Goal: Task Accomplishment & Management: Manage account settings

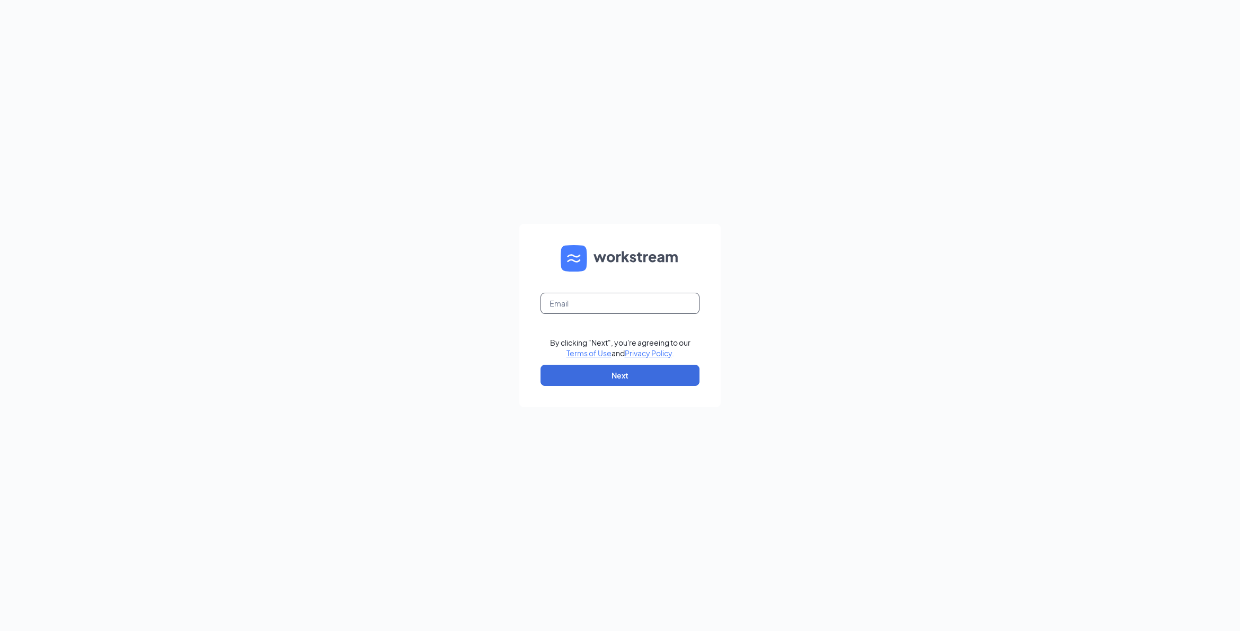
click at [583, 298] on input "text" at bounding box center [619, 303] width 159 height 21
type input "store1248@melanbo.net"
click at [623, 379] on button "Next" at bounding box center [619, 375] width 159 height 21
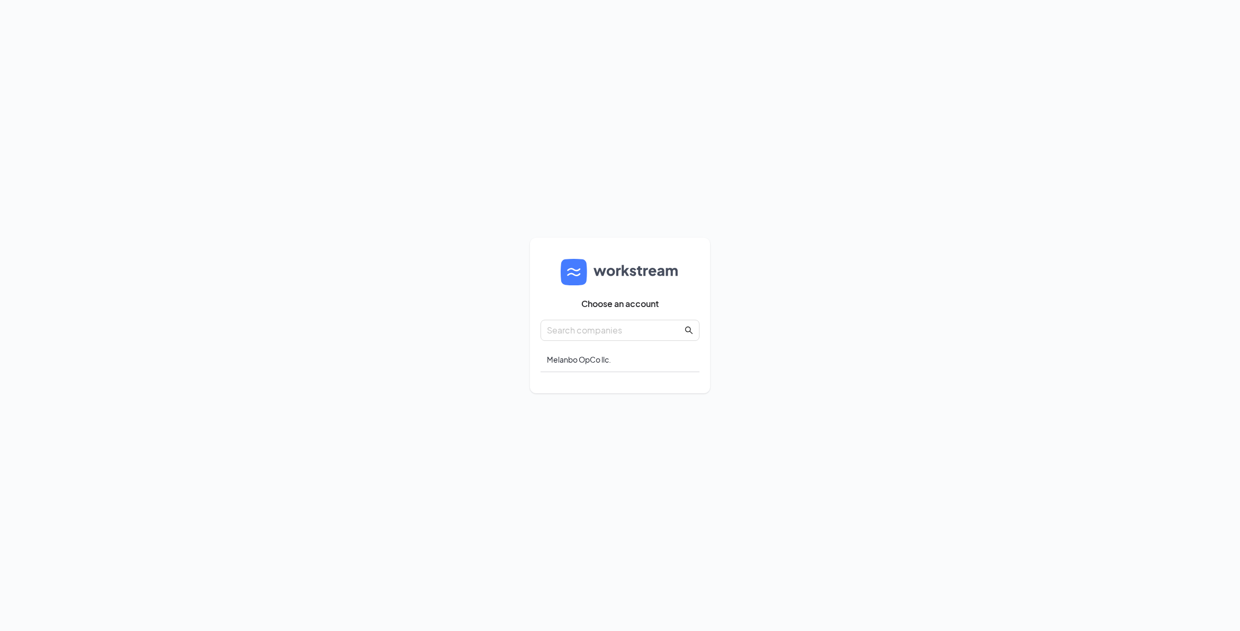
click at [569, 380] on div "Choose an account Melanbo OpCo llc." at bounding box center [619, 315] width 159 height 135
drag, startPoint x: 569, startPoint y: 380, endPoint x: 635, endPoint y: 382, distance: 65.2
click at [635, 382] on div "Choose an account Melanbo OpCo llc." at bounding box center [619, 315] width 159 height 135
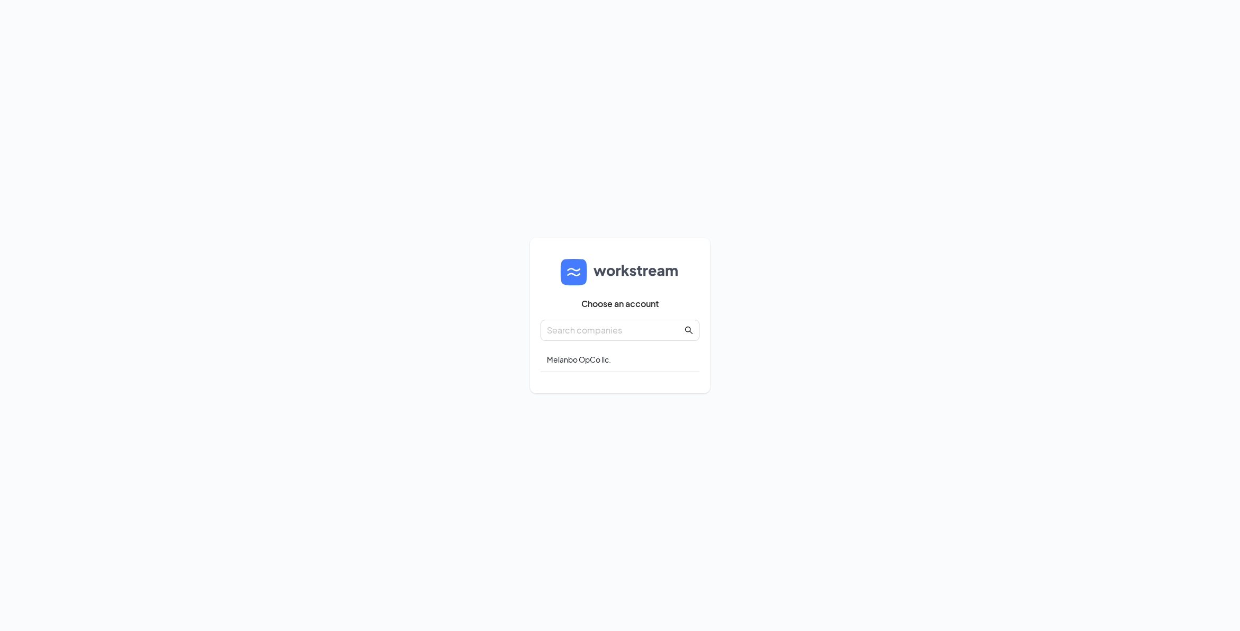
drag, startPoint x: 635, startPoint y: 382, endPoint x: 590, endPoint y: 379, distance: 45.1
click at [590, 379] on div "Choose an account Melanbo OpCo llc." at bounding box center [619, 315] width 159 height 135
click at [589, 358] on div "Melanbo OpCo llc." at bounding box center [619, 359] width 159 height 25
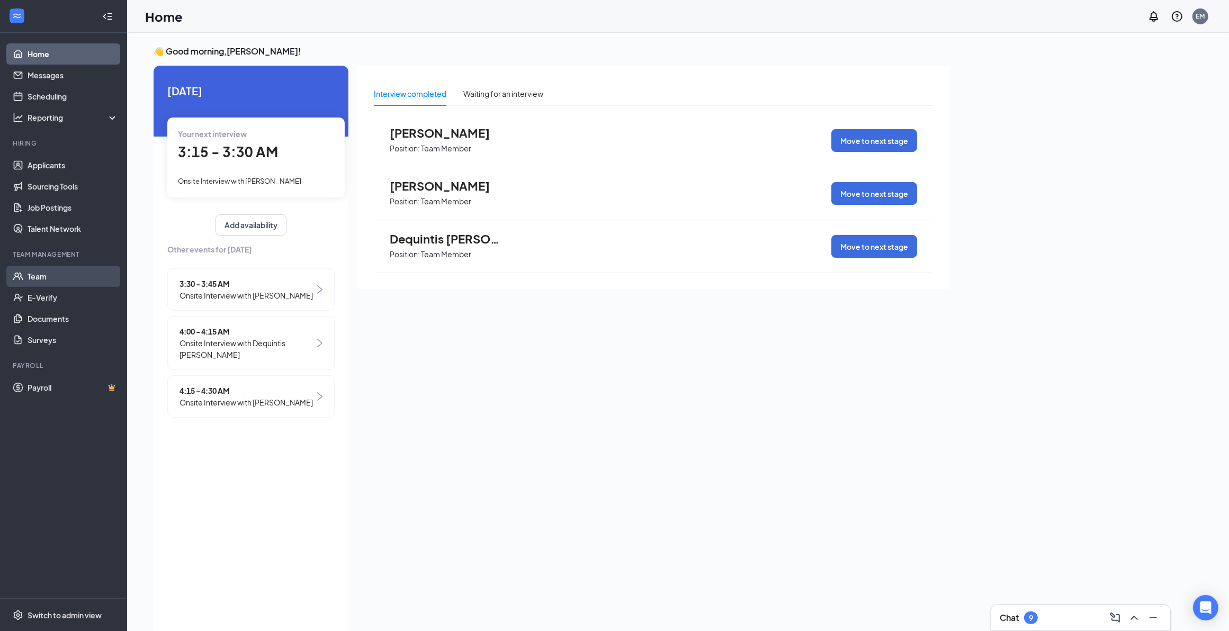
click at [47, 279] on link "Team" at bounding box center [73, 276] width 91 height 21
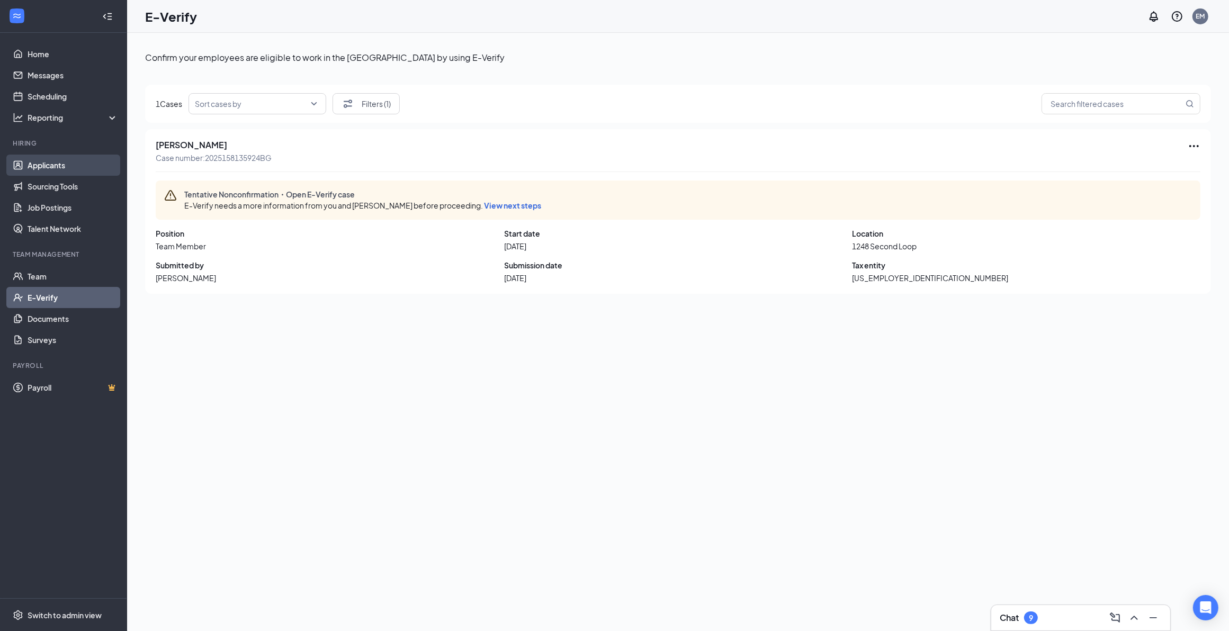
click at [35, 165] on link "Applicants" at bounding box center [73, 165] width 91 height 21
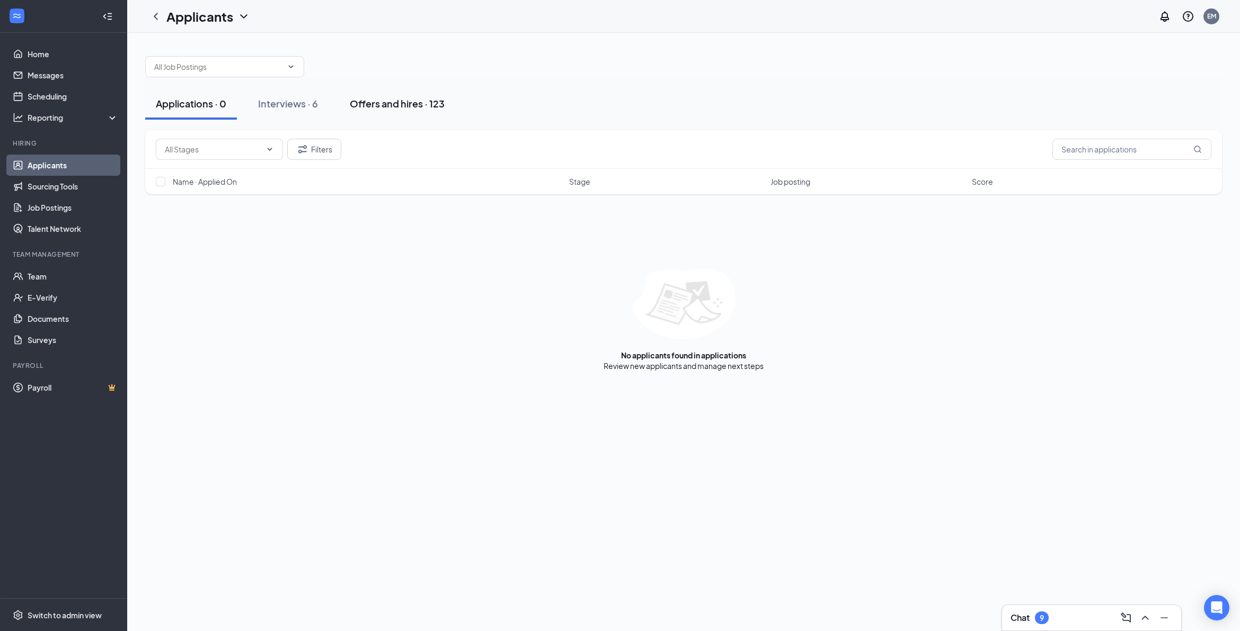
click at [397, 104] on div "Offers and hires · 123" at bounding box center [397, 103] width 95 height 13
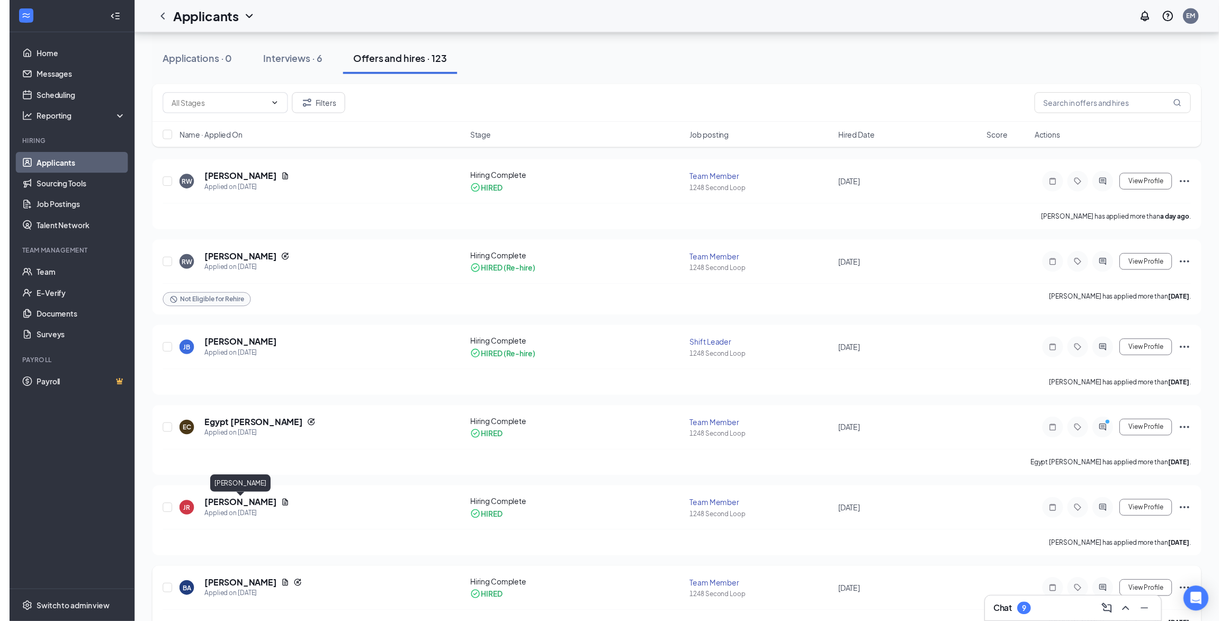
scroll to position [66, 0]
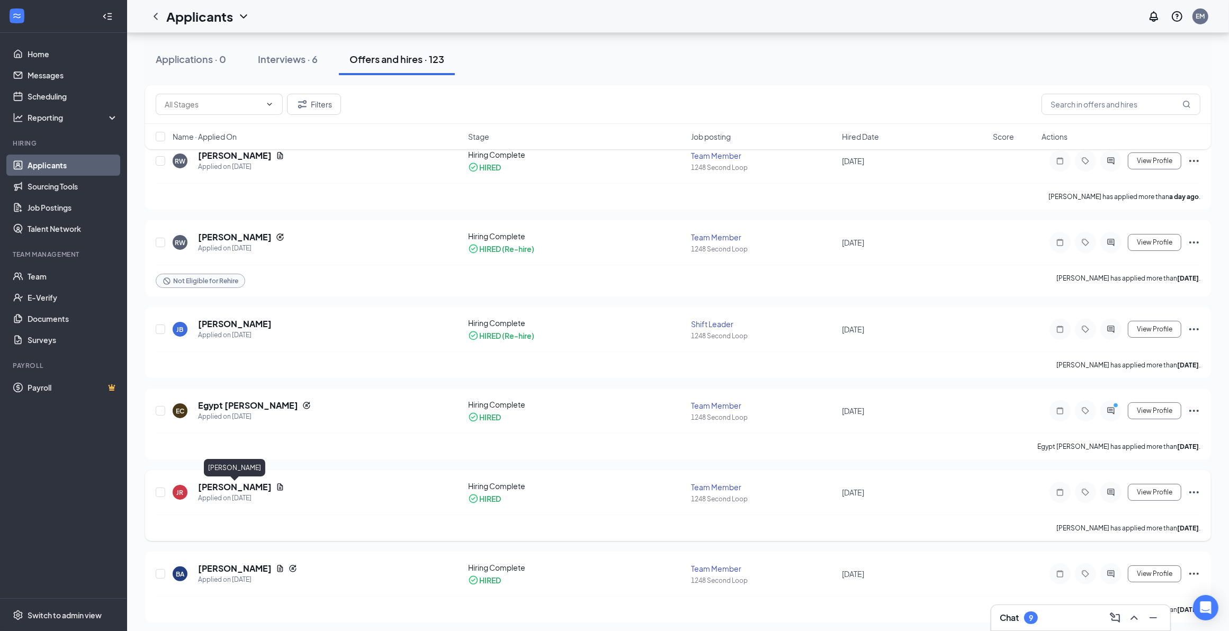
click at [226, 486] on h5 "[PERSON_NAME]" at bounding box center [235, 488] width 74 height 12
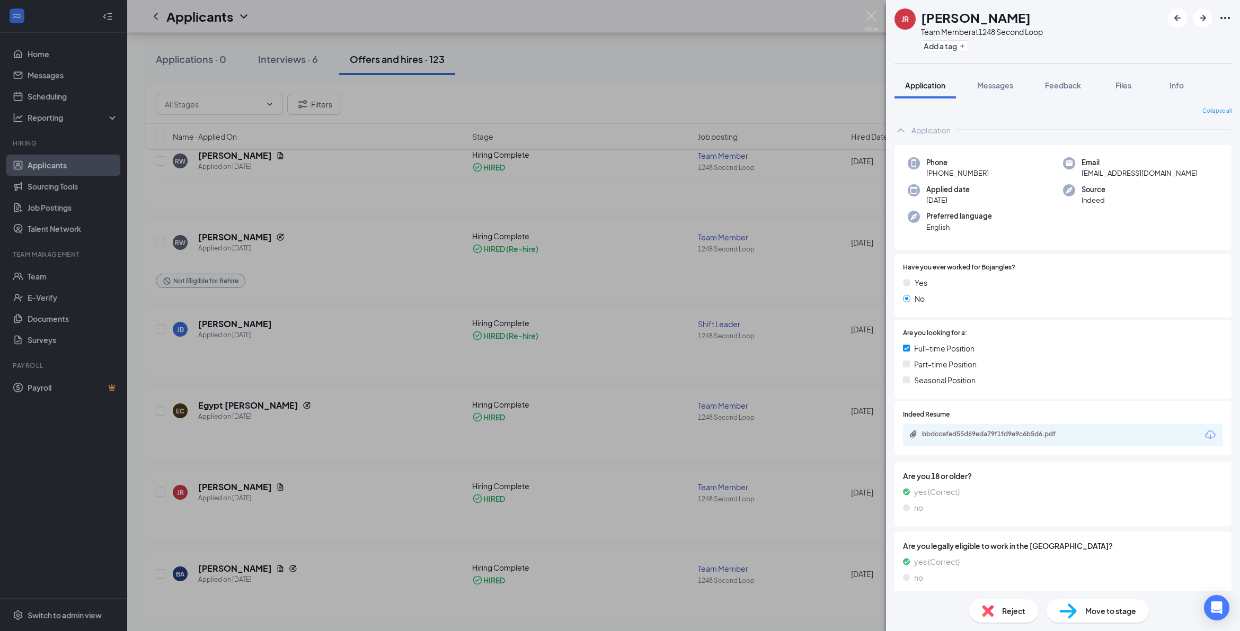
click at [159, 493] on div "JR [PERSON_NAME] Team Member at 1248 Second Loop Add a tag Application Messages…" at bounding box center [620, 315] width 1240 height 631
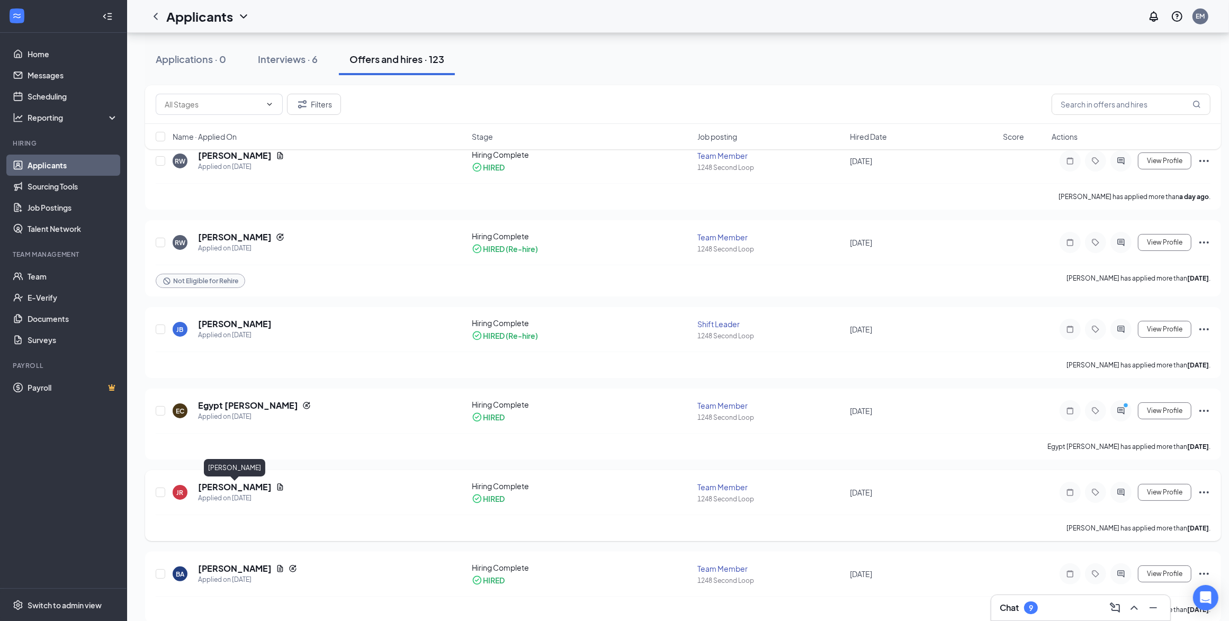
click at [229, 487] on h5 "[PERSON_NAME]" at bounding box center [235, 488] width 74 height 12
click at [159, 494] on input "checkbox" at bounding box center [161, 493] width 10 height 10
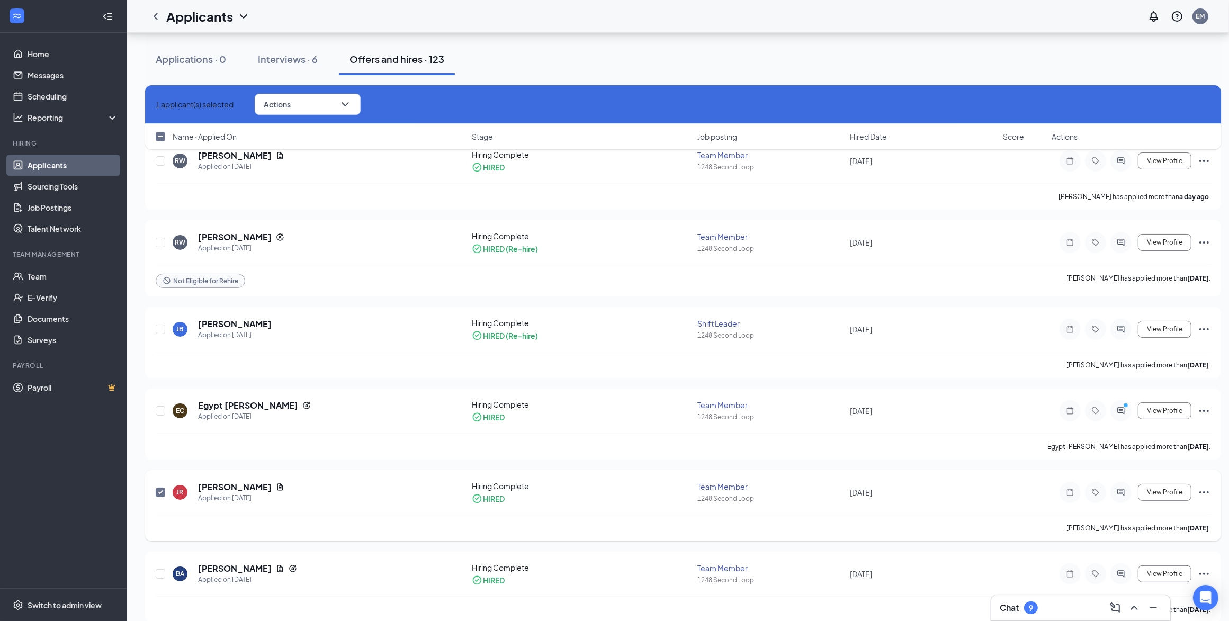
click at [159, 494] on input "checkbox" at bounding box center [161, 493] width 10 height 10
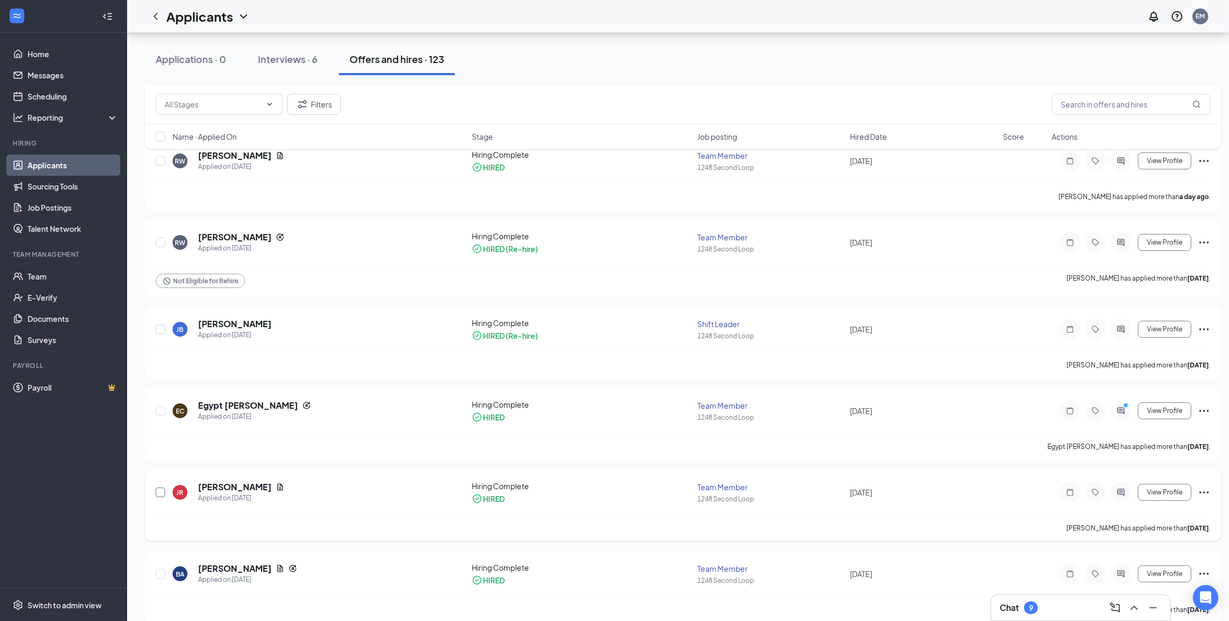
click at [159, 494] on input "checkbox" at bounding box center [161, 493] width 10 height 10
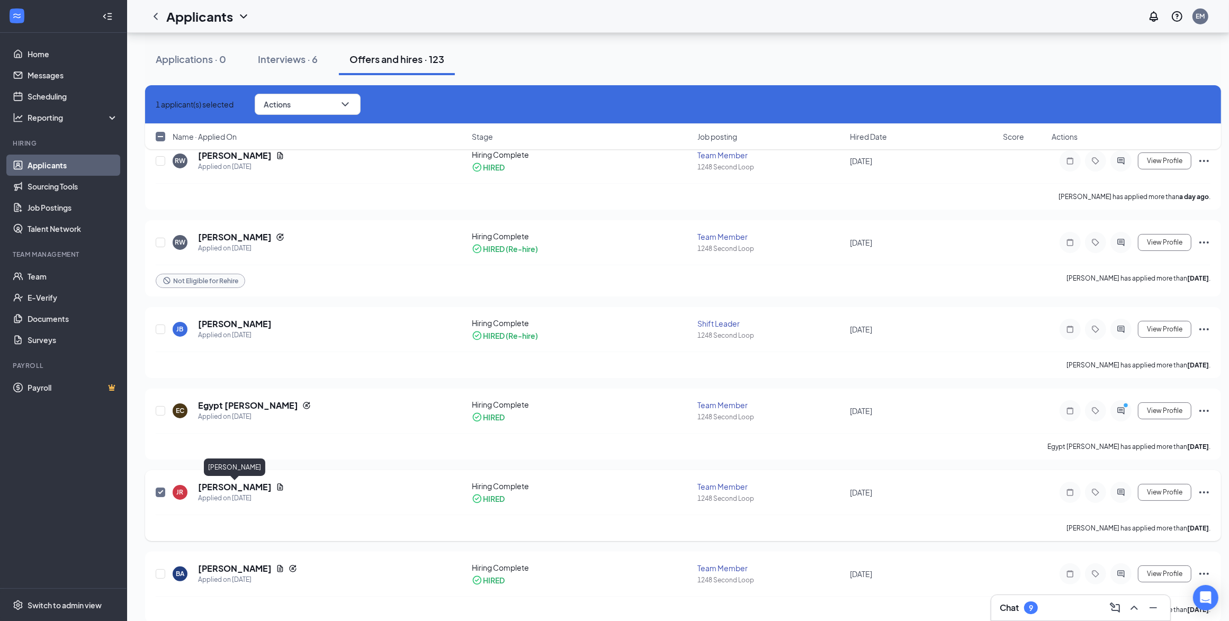
click at [224, 486] on h5 "[PERSON_NAME]" at bounding box center [235, 488] width 74 height 12
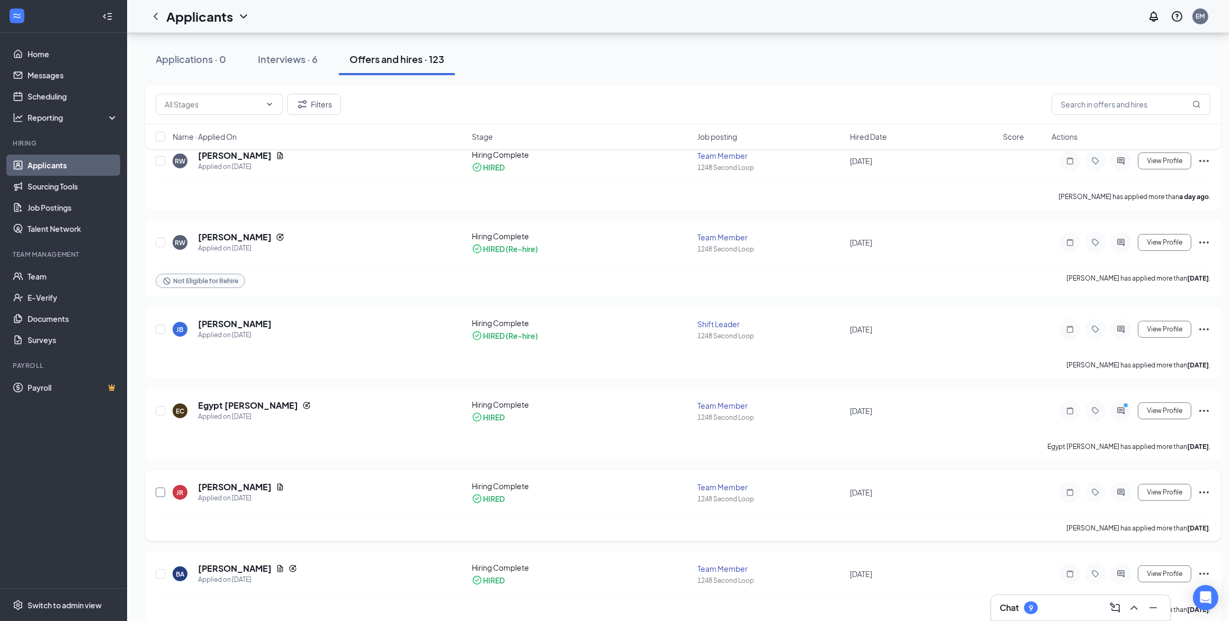
click at [157, 492] on input "checkbox" at bounding box center [161, 493] width 10 height 10
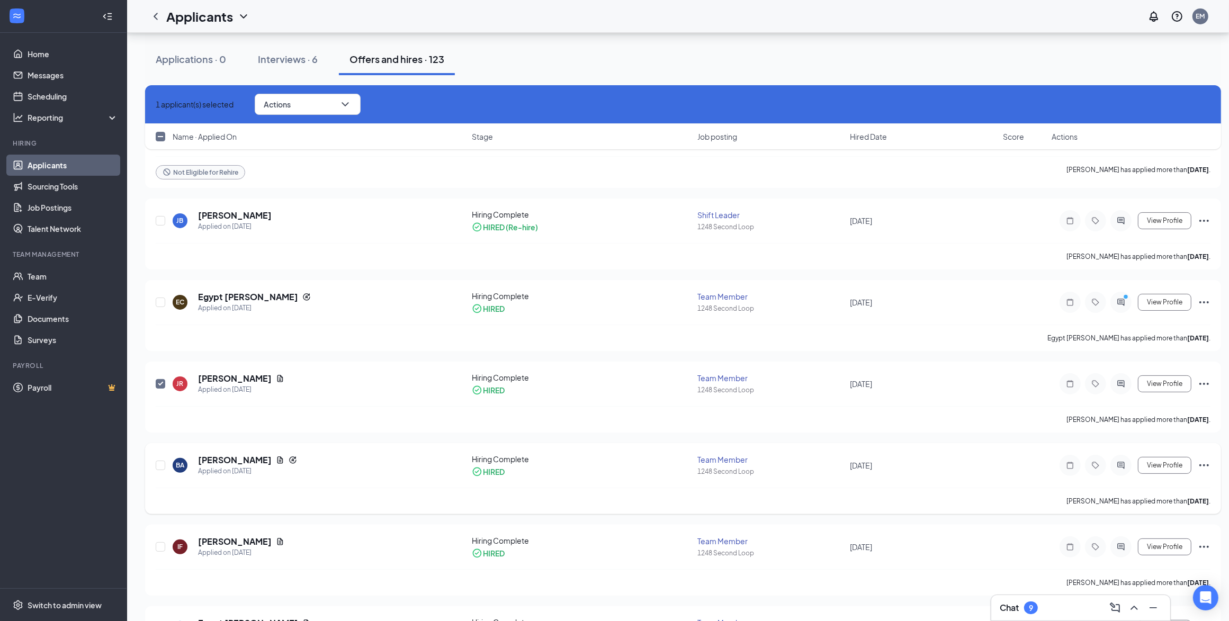
scroll to position [199, 0]
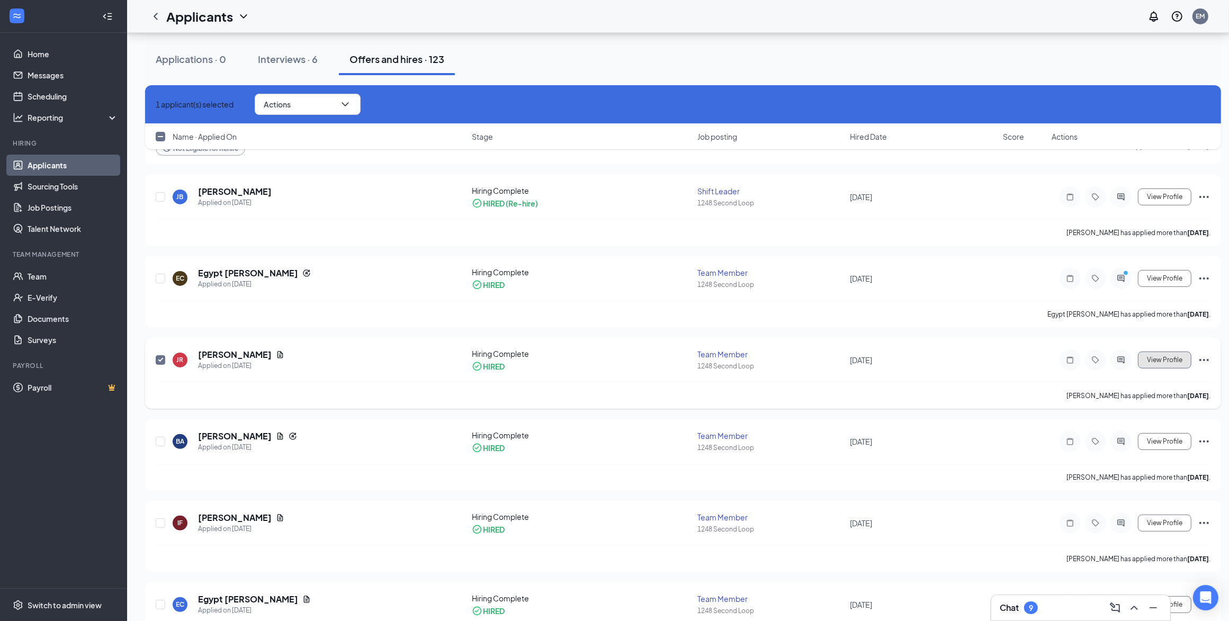
click at [1164, 361] on span "View Profile" at bounding box center [1164, 359] width 35 height 7
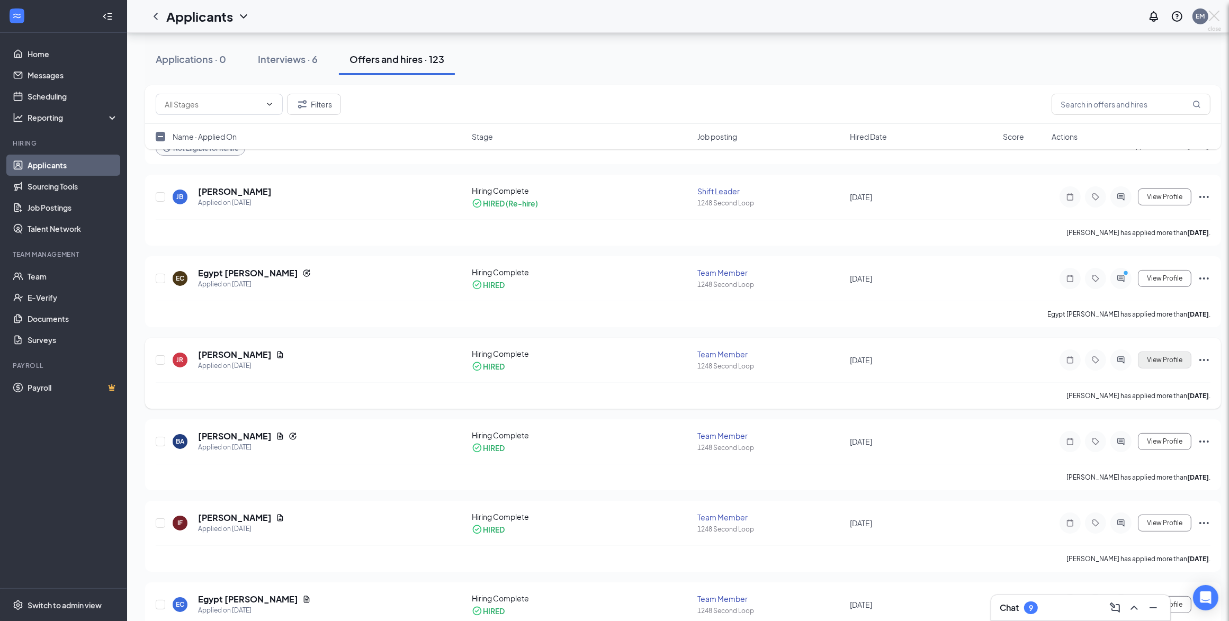
checkbox input "false"
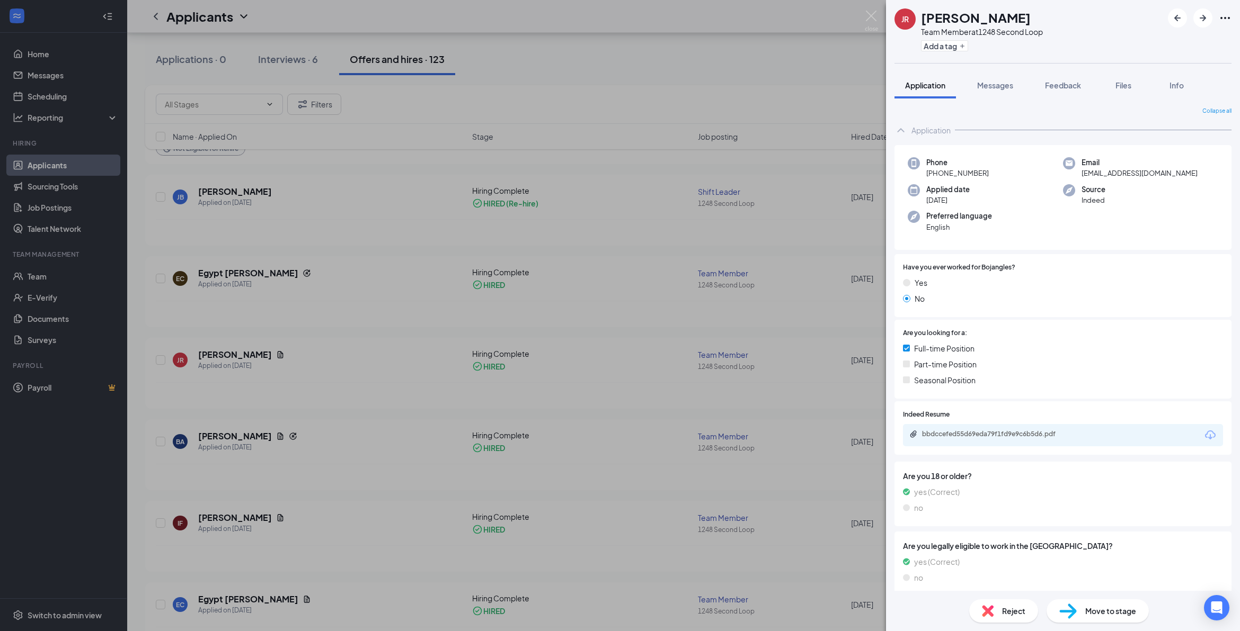
click at [1124, 605] on span "Move to stage" at bounding box center [1110, 611] width 51 height 12
click at [1113, 608] on div "Move to stage Choose stage: Hiring Complete (current stage) # Name Status Messa…" at bounding box center [620, 315] width 1240 height 631
click at [1113, 608] on span "Move to stage" at bounding box center [1110, 611] width 51 height 12
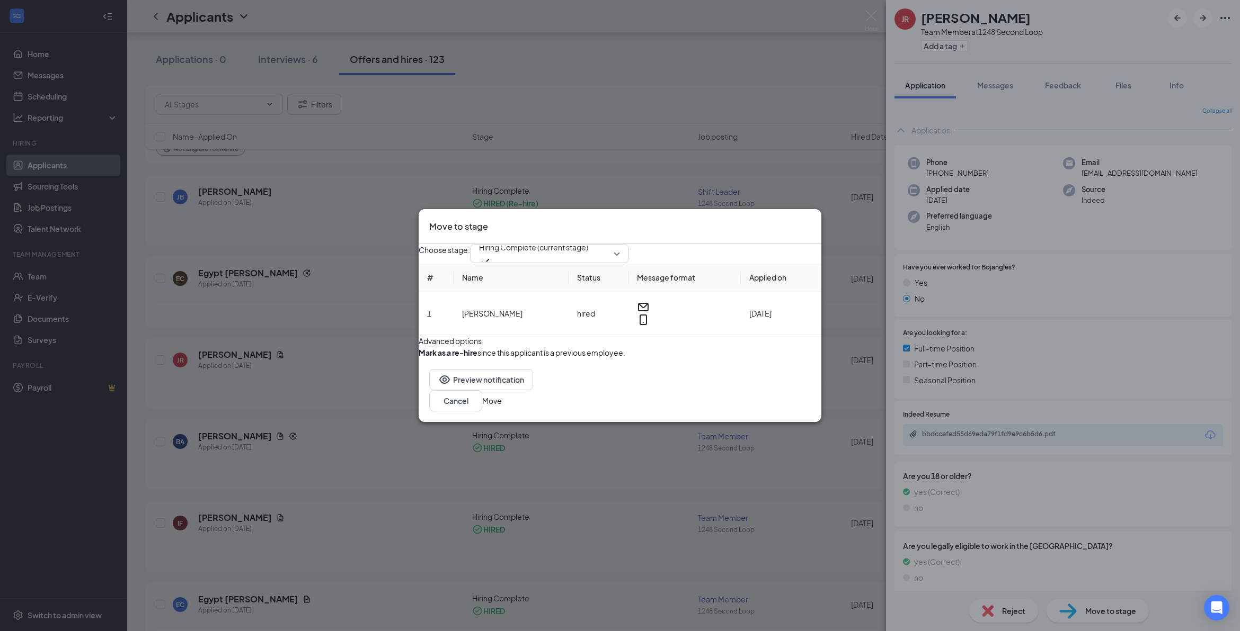
click at [502, 407] on button "Move" at bounding box center [492, 401] width 20 height 12
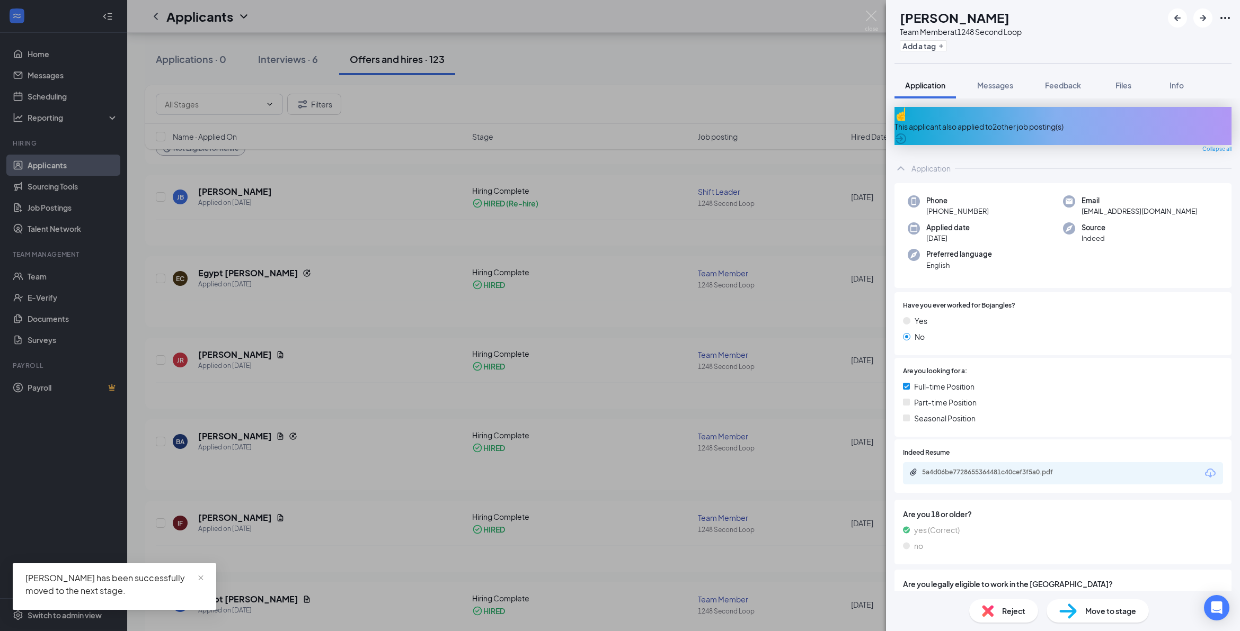
click at [183, 557] on div "[PERSON_NAME] [PERSON_NAME] Team Member at 1248 Second Loop Add a tag Applicati…" at bounding box center [620, 315] width 1240 height 631
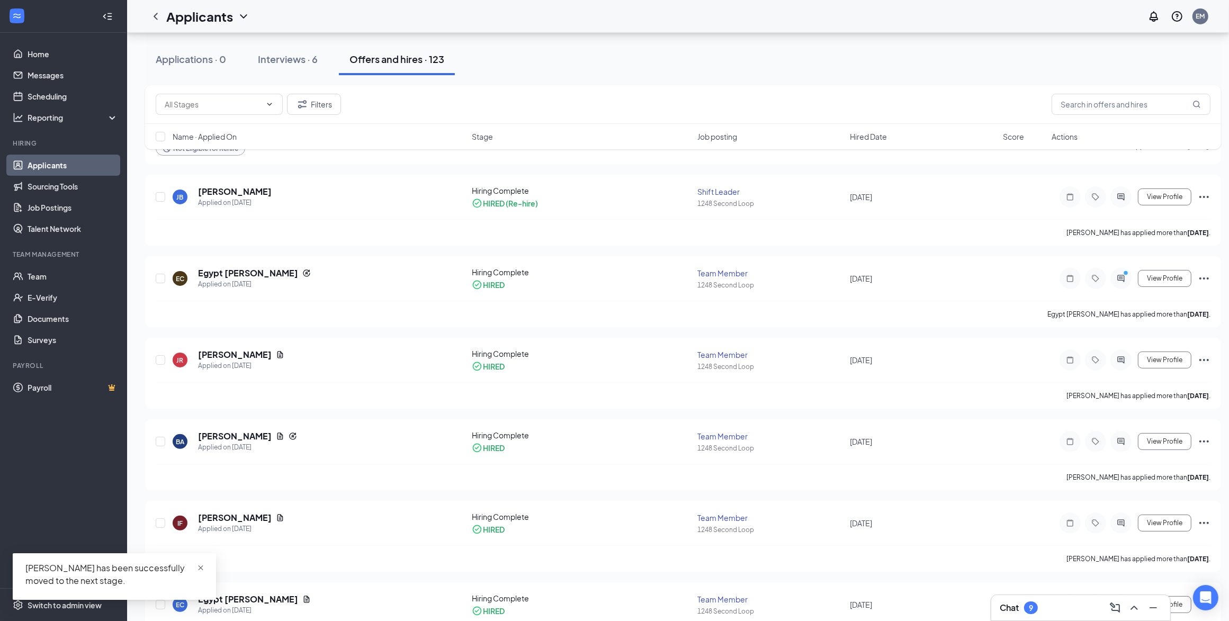
click at [200, 569] on span "close" at bounding box center [200, 568] width 7 height 7
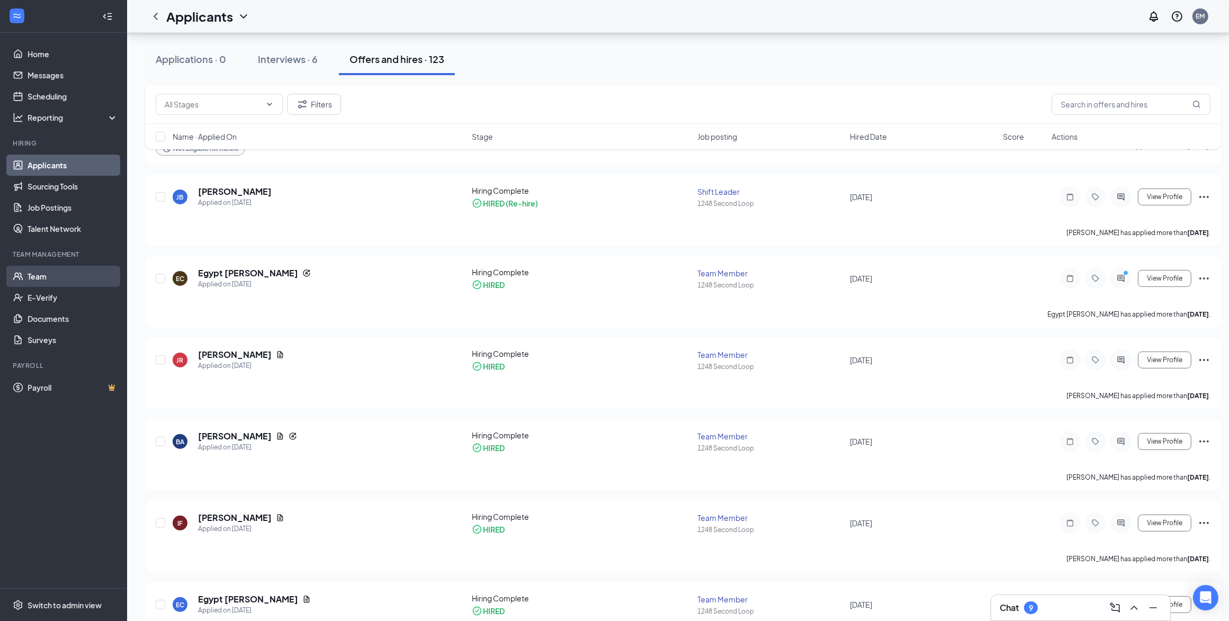
click at [70, 274] on link "Team" at bounding box center [73, 276] width 91 height 21
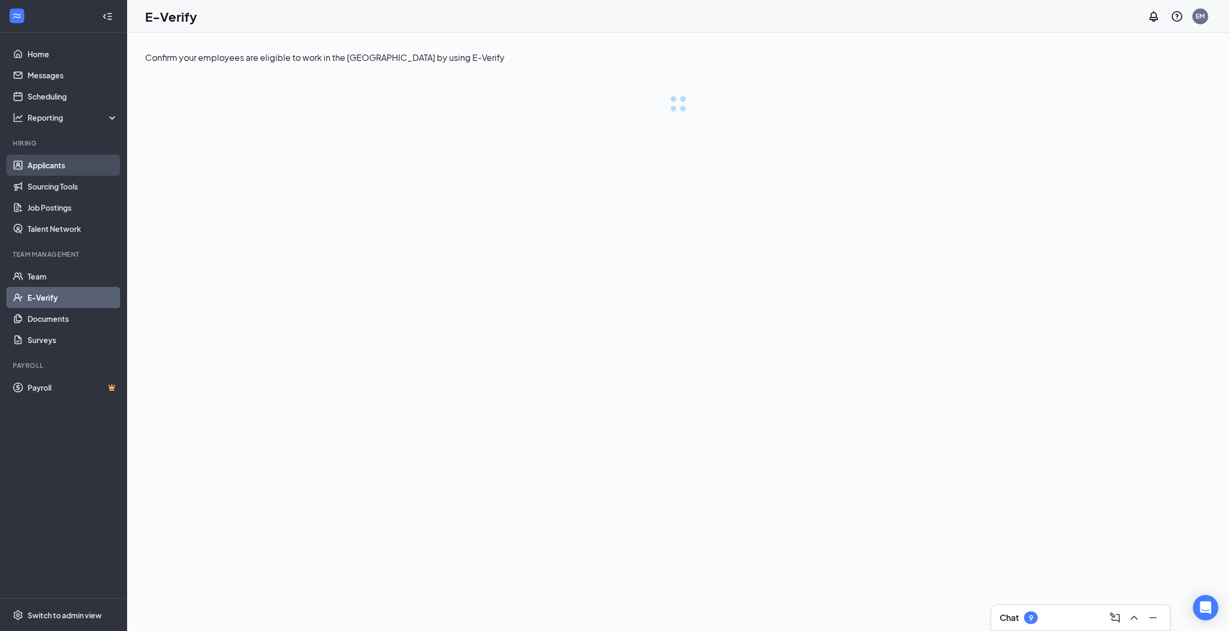
click at [64, 167] on link "Applicants" at bounding box center [73, 165] width 91 height 21
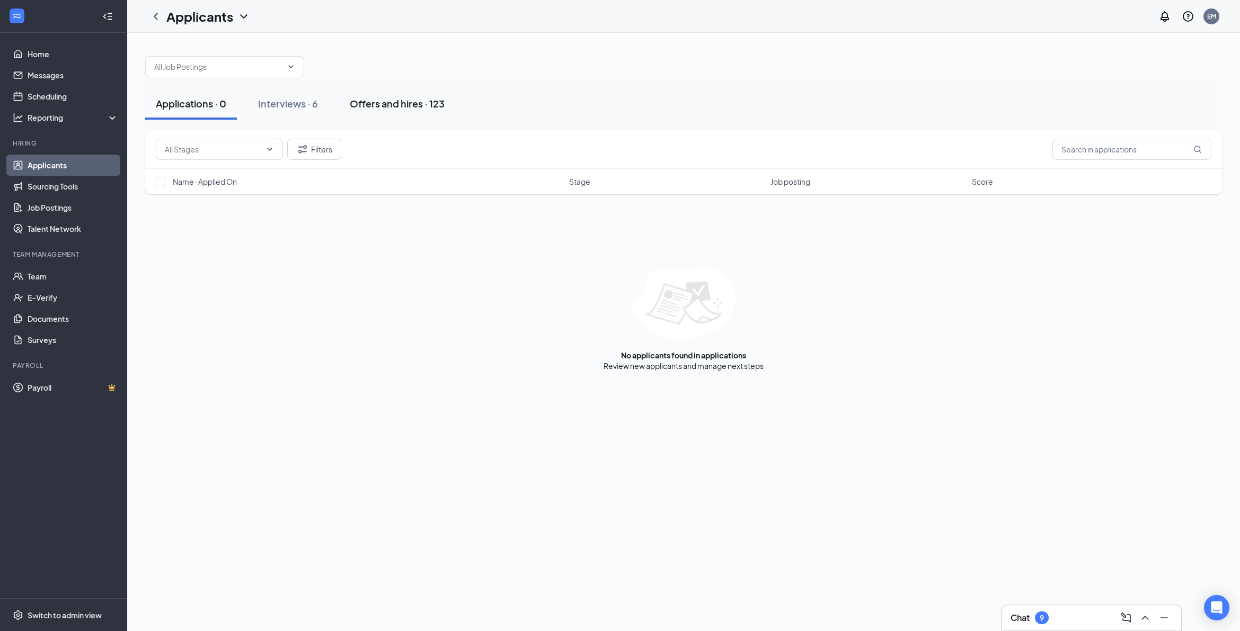
click at [394, 103] on div "Offers and hires · 123" at bounding box center [397, 103] width 95 height 13
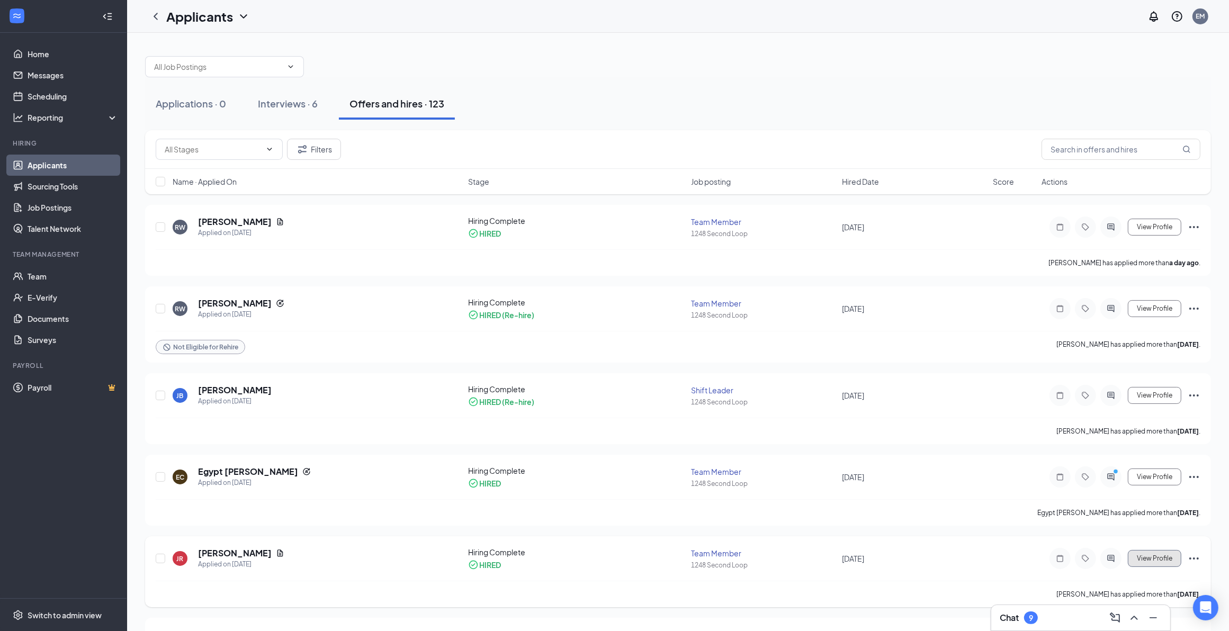
click at [1158, 560] on span "View Profile" at bounding box center [1154, 558] width 35 height 7
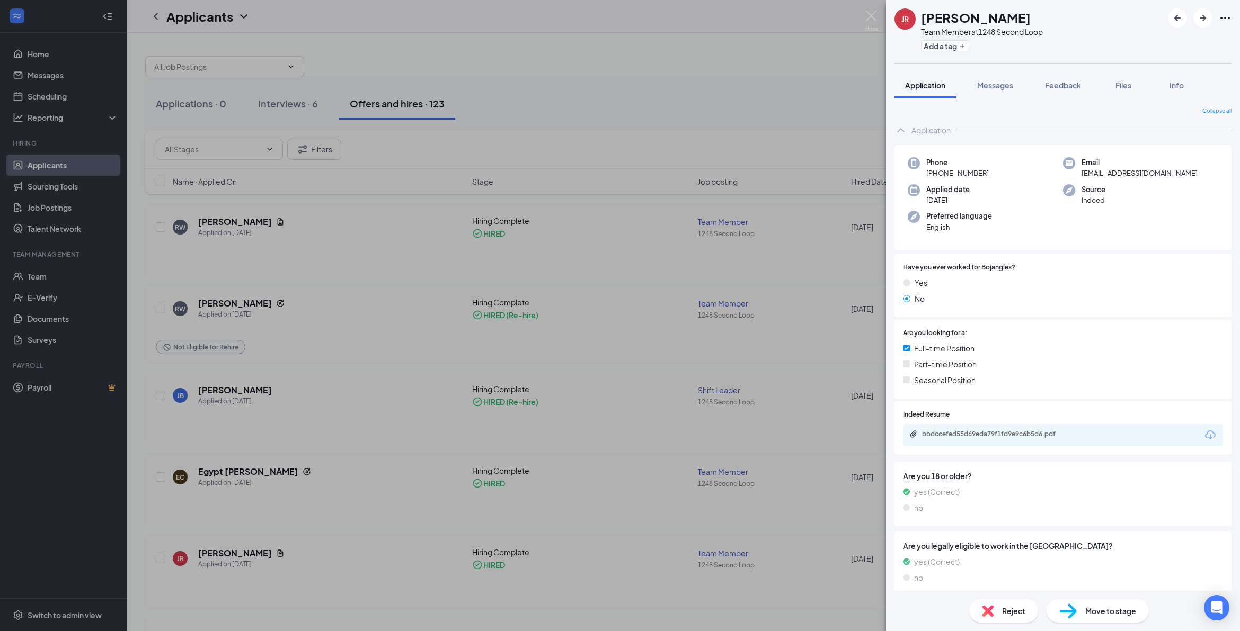
click at [162, 559] on div "JR [PERSON_NAME] Team Member at 1248 Second Loop Add a tag Application Messages…" at bounding box center [620, 315] width 1240 height 631
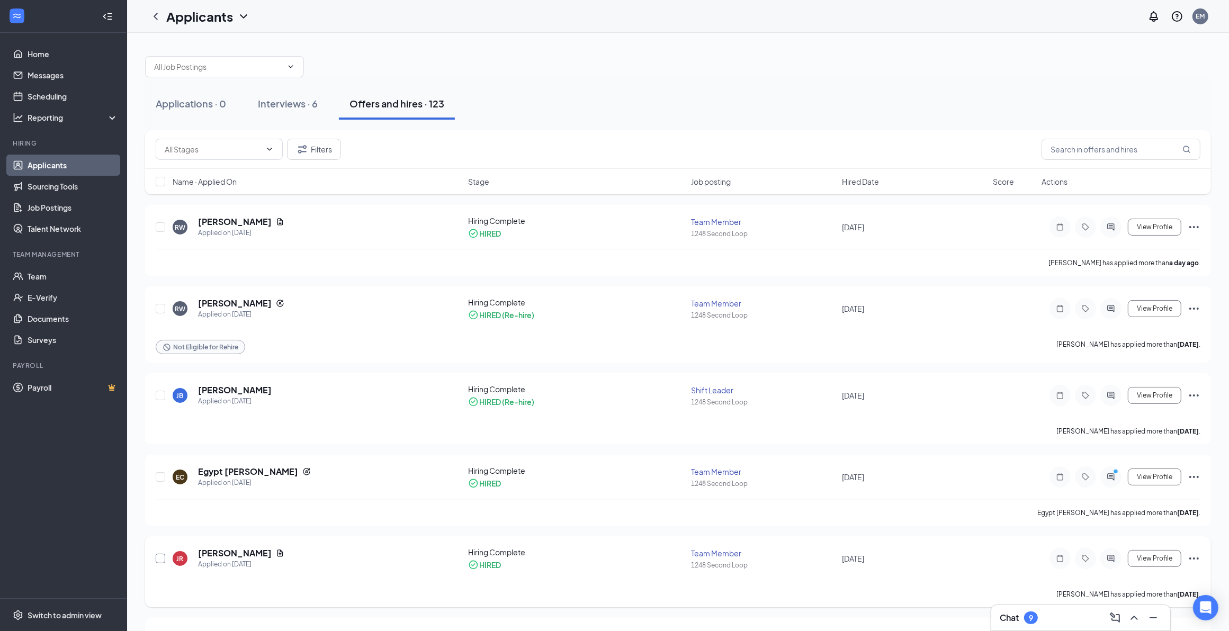
click at [156, 557] on input "checkbox" at bounding box center [161, 559] width 10 height 10
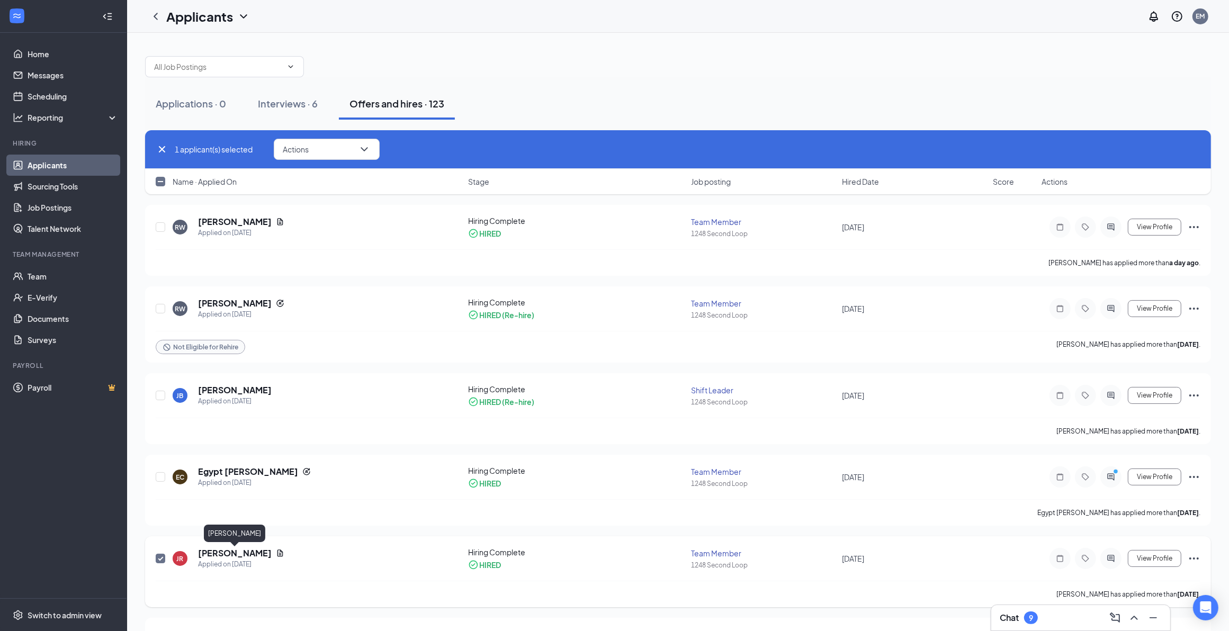
click at [224, 555] on h5 "[PERSON_NAME]" at bounding box center [235, 554] width 74 height 12
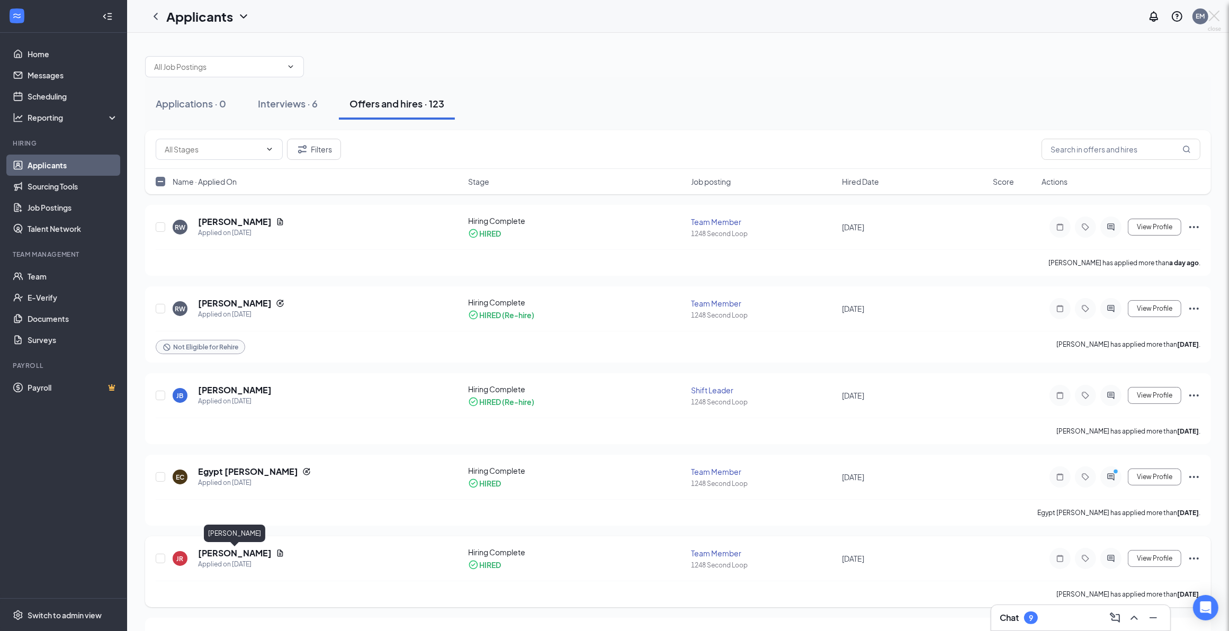
checkbox input "false"
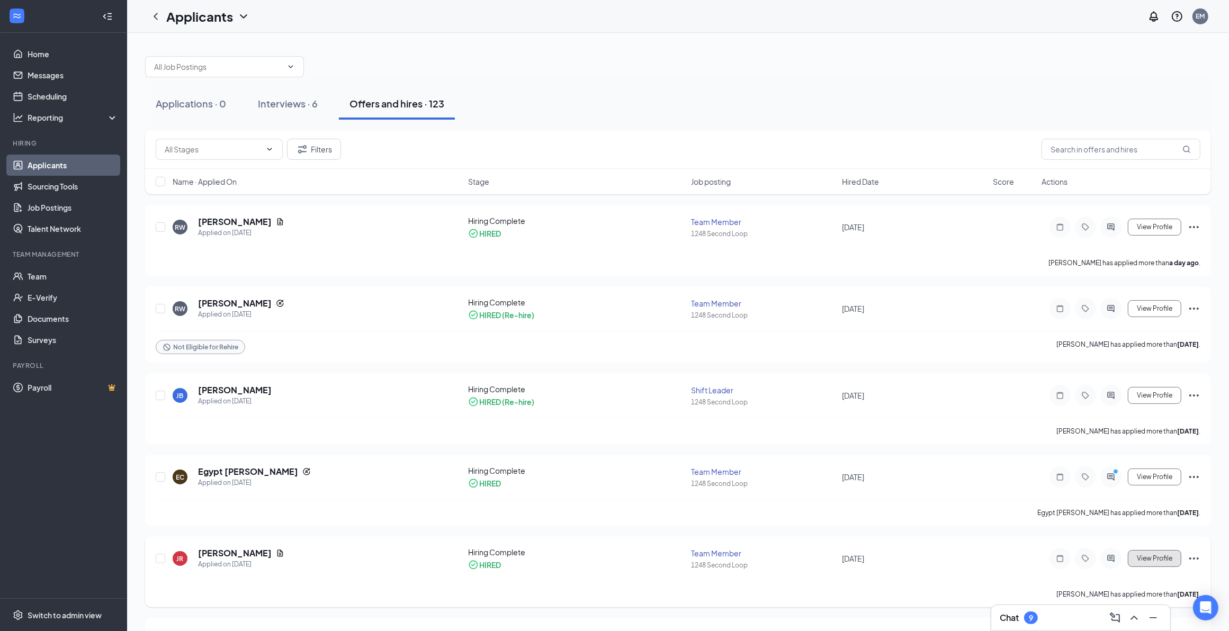
click at [1160, 560] on span "View Profile" at bounding box center [1154, 558] width 35 height 7
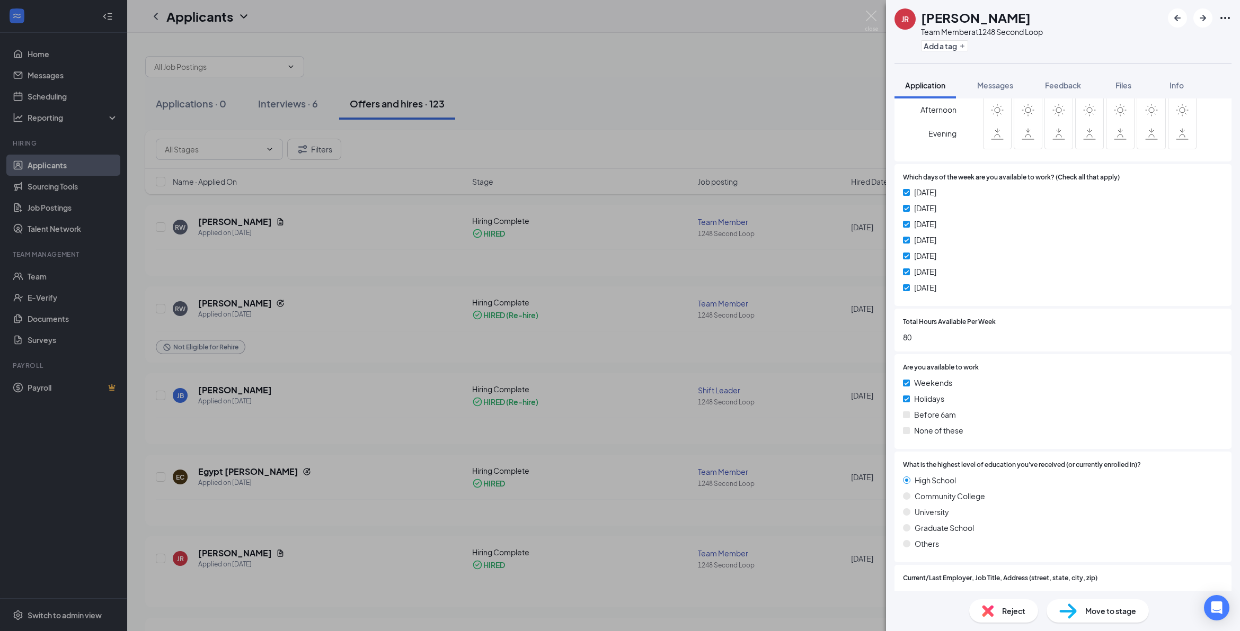
scroll to position [596, 0]
click at [1118, 613] on span "Move to stage" at bounding box center [1110, 611] width 51 height 12
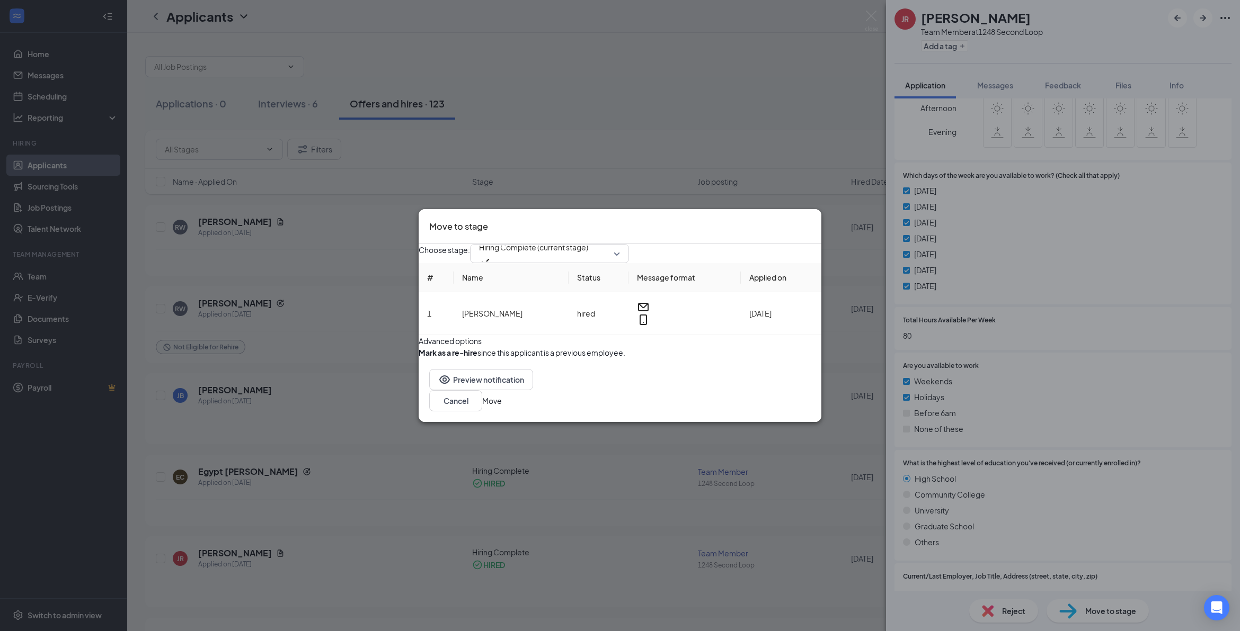
click at [502, 407] on button "Move" at bounding box center [492, 401] width 20 height 12
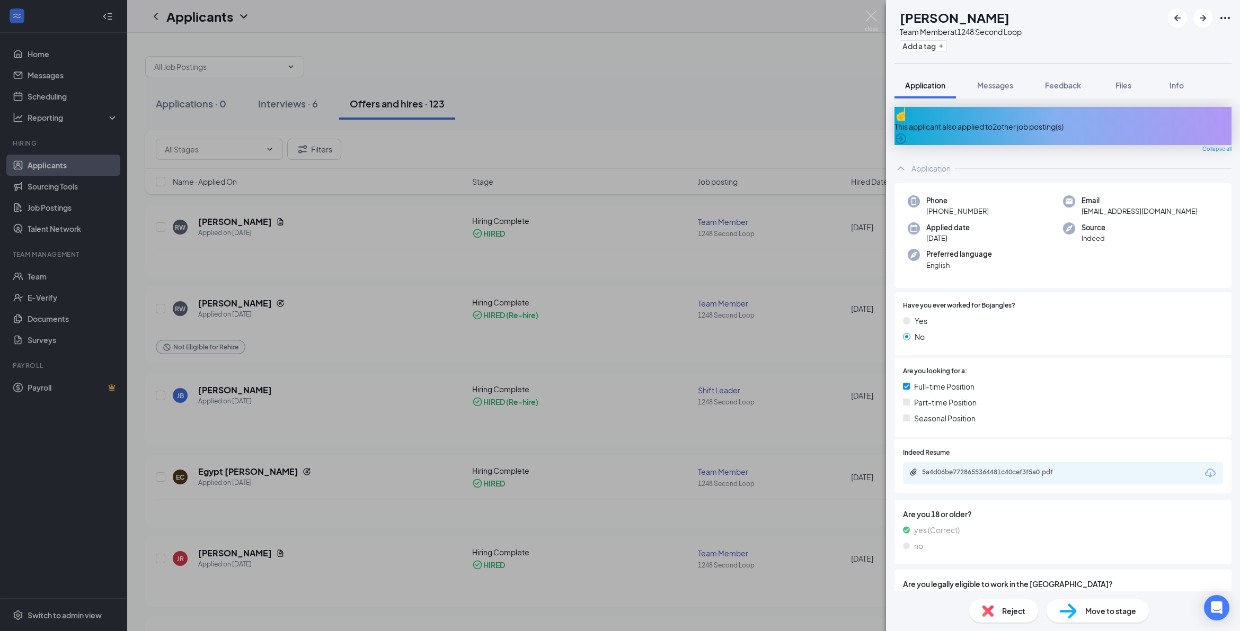
click at [45, 278] on div "[PERSON_NAME] [PERSON_NAME] Team Member at 1248 Second Loop Add a tag Applicati…" at bounding box center [620, 315] width 1240 height 631
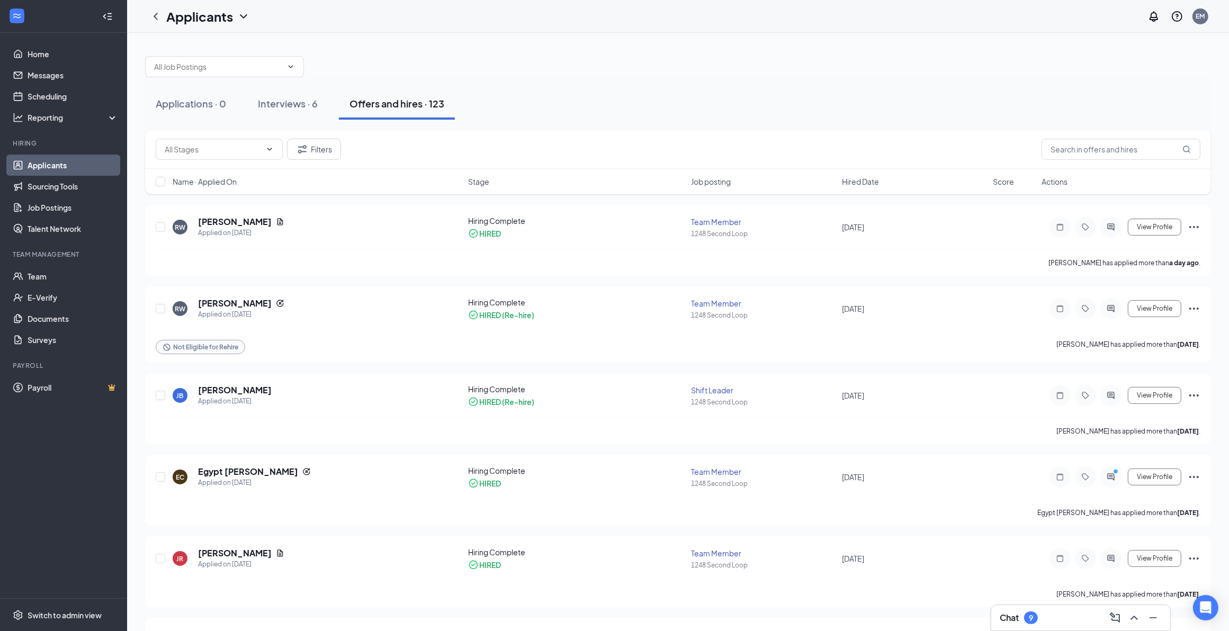
click at [393, 102] on div "Offers and hires · 123" at bounding box center [397, 103] width 95 height 13
click at [229, 552] on h5 "[PERSON_NAME]" at bounding box center [235, 554] width 74 height 12
click at [1146, 555] on button "View Profile" at bounding box center [1155, 558] width 54 height 17
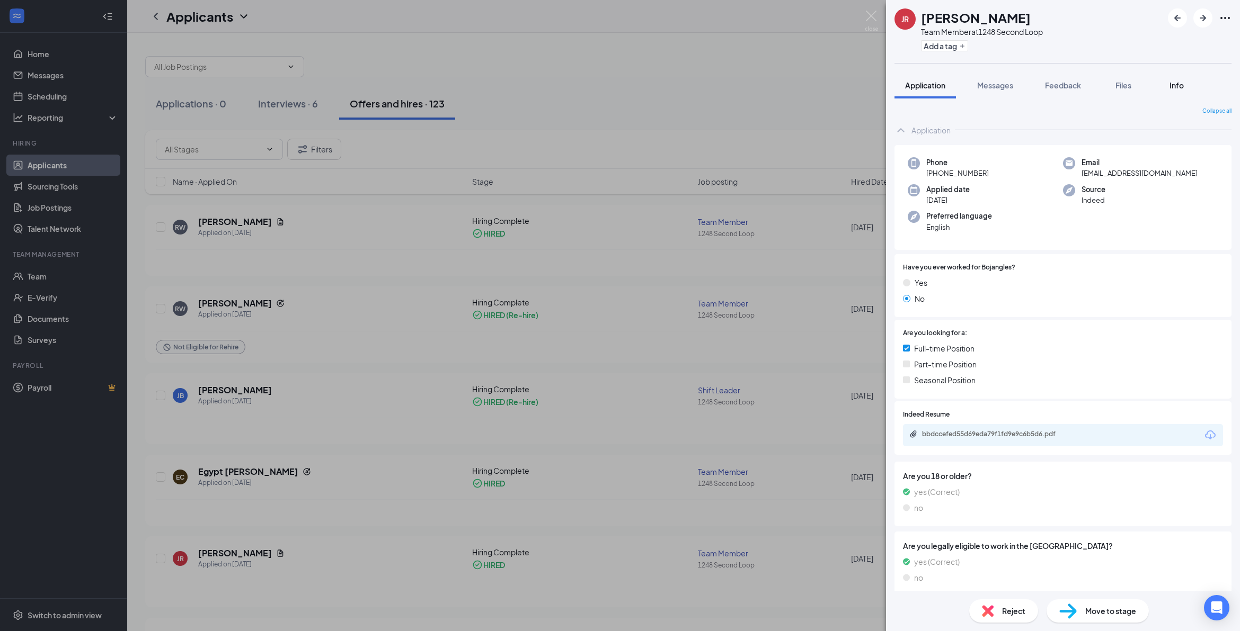
click at [1172, 83] on span "Info" at bounding box center [1176, 86] width 14 height 10
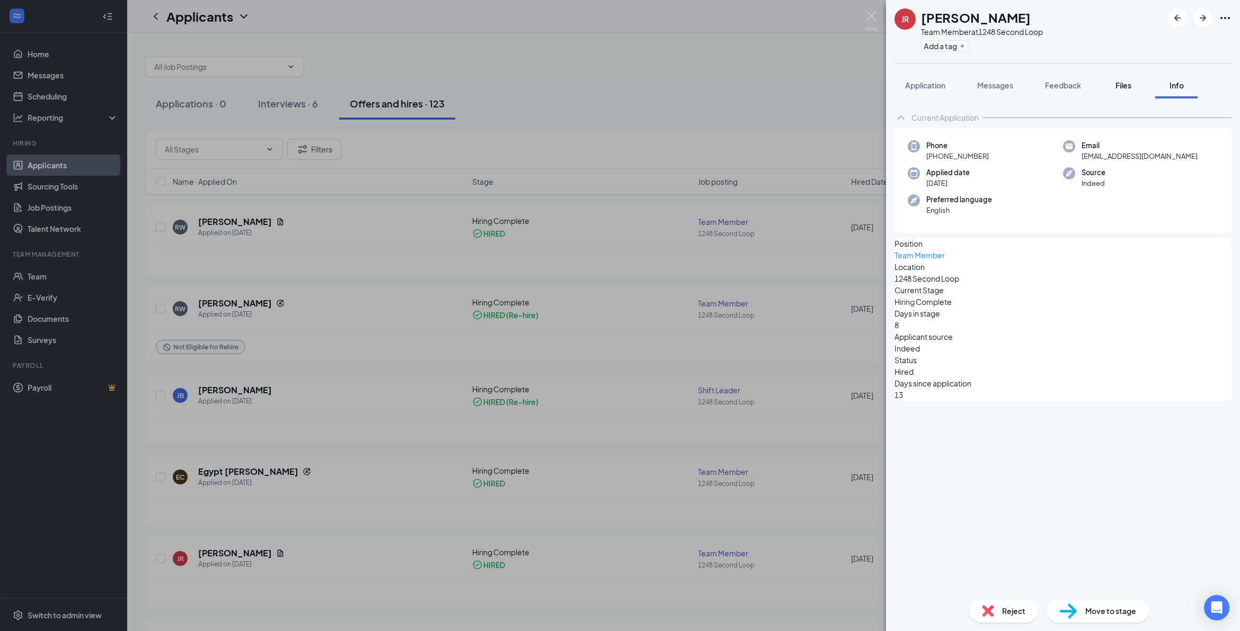
click at [1121, 85] on span "Files" at bounding box center [1123, 86] width 16 height 10
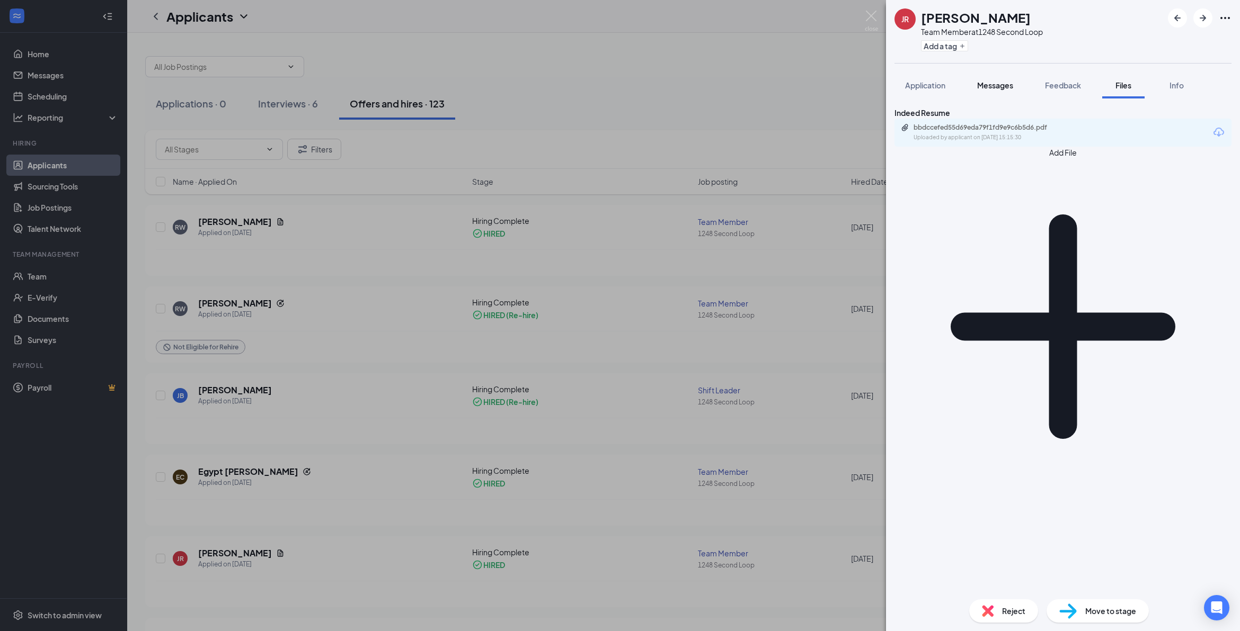
click at [991, 84] on span "Messages" at bounding box center [995, 86] width 36 height 10
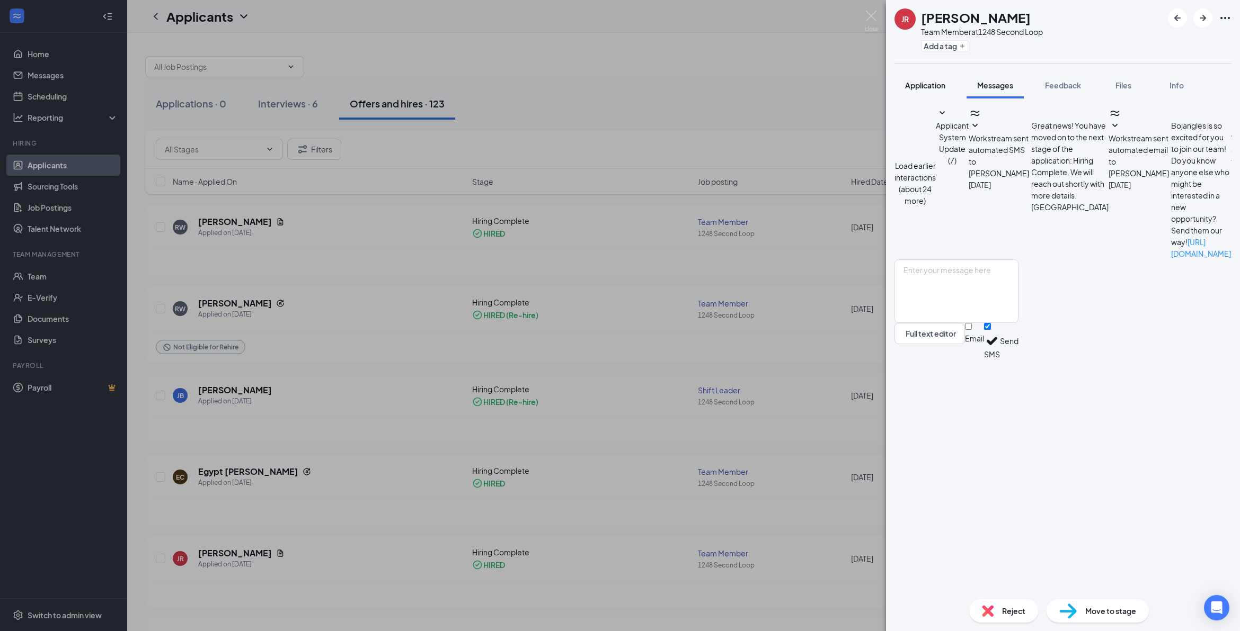
click at [931, 83] on span "Application" at bounding box center [925, 86] width 40 height 10
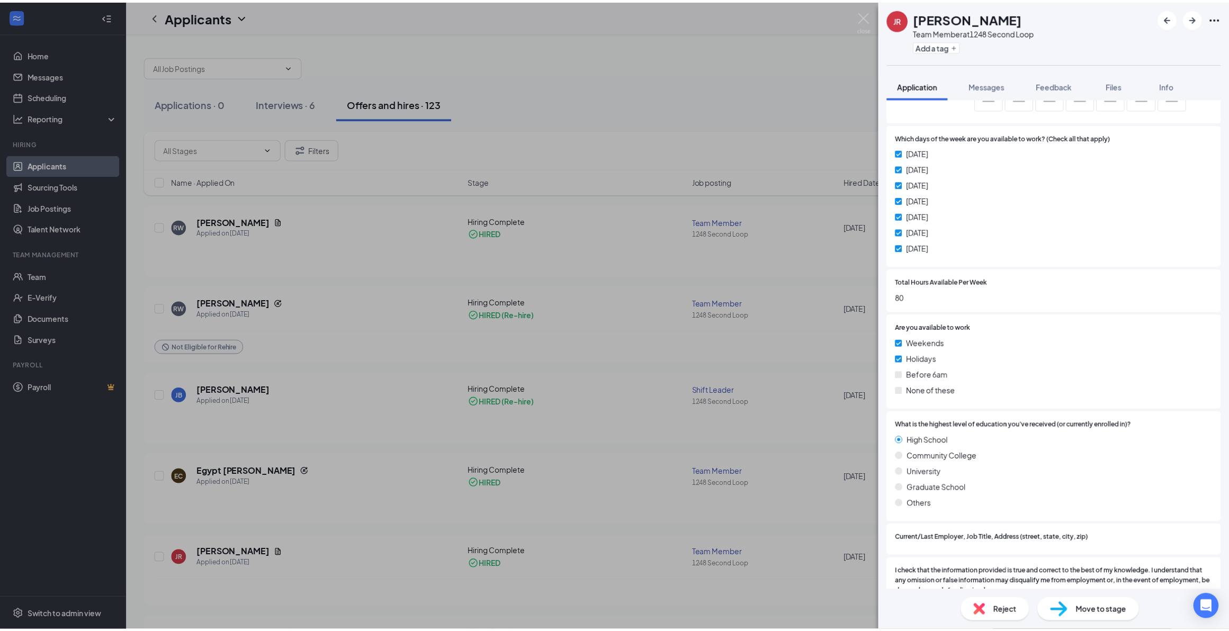
scroll to position [671, 0]
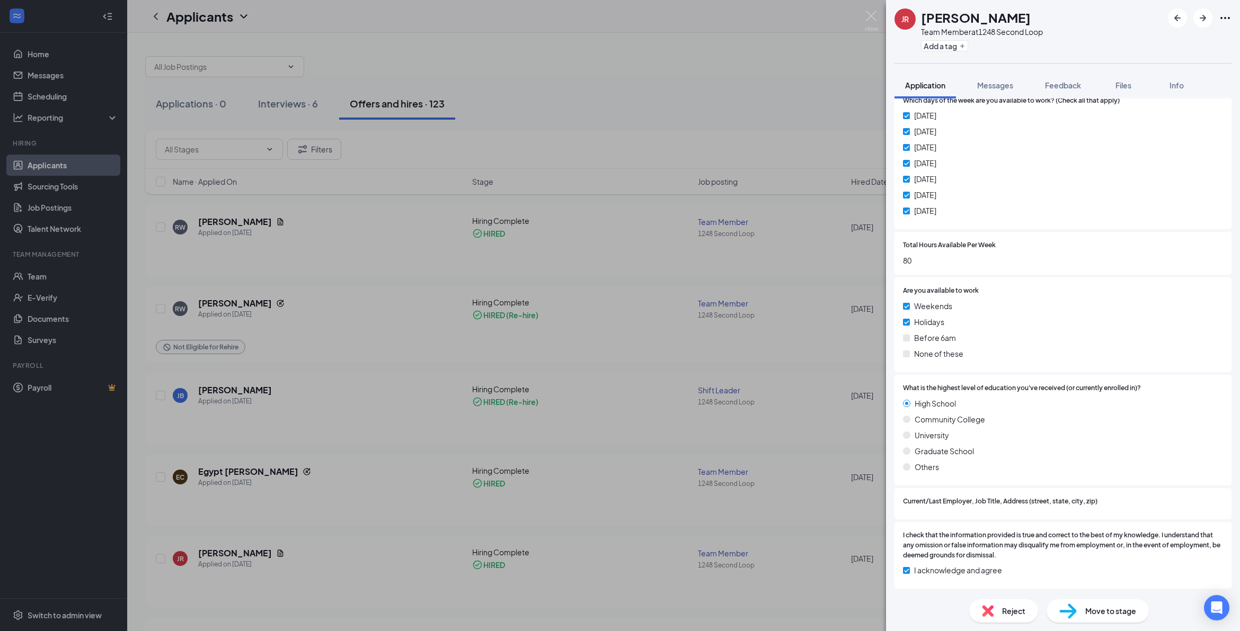
click at [162, 560] on div "JR [PERSON_NAME] Team Member at 1248 Second Loop Add a tag Application Messages…" at bounding box center [620, 315] width 1240 height 631
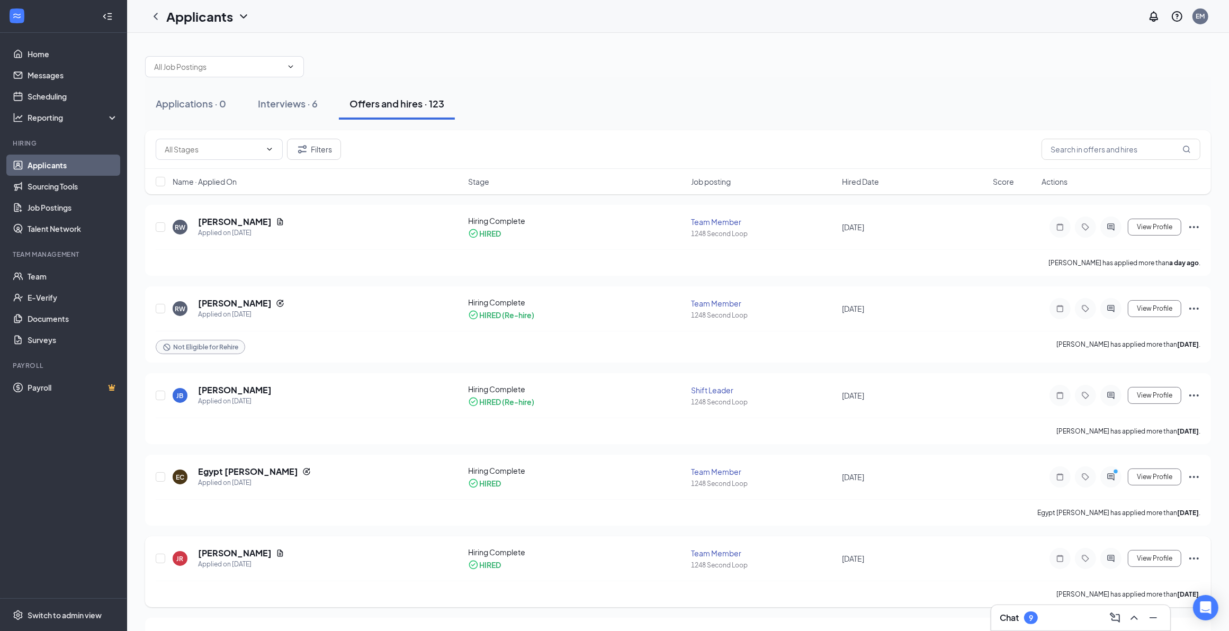
click at [148, 557] on div "JR [PERSON_NAME] Applied on [DATE] Hiring Complete HIRED Team Member 1248 Secon…" at bounding box center [678, 572] width 1066 height 71
click at [155, 558] on div "JR [PERSON_NAME] Applied on [DATE] Hiring Complete HIRED Team Member 1248 Secon…" at bounding box center [678, 572] width 1066 height 71
click at [161, 560] on input "checkbox" at bounding box center [161, 559] width 10 height 10
checkbox input "true"
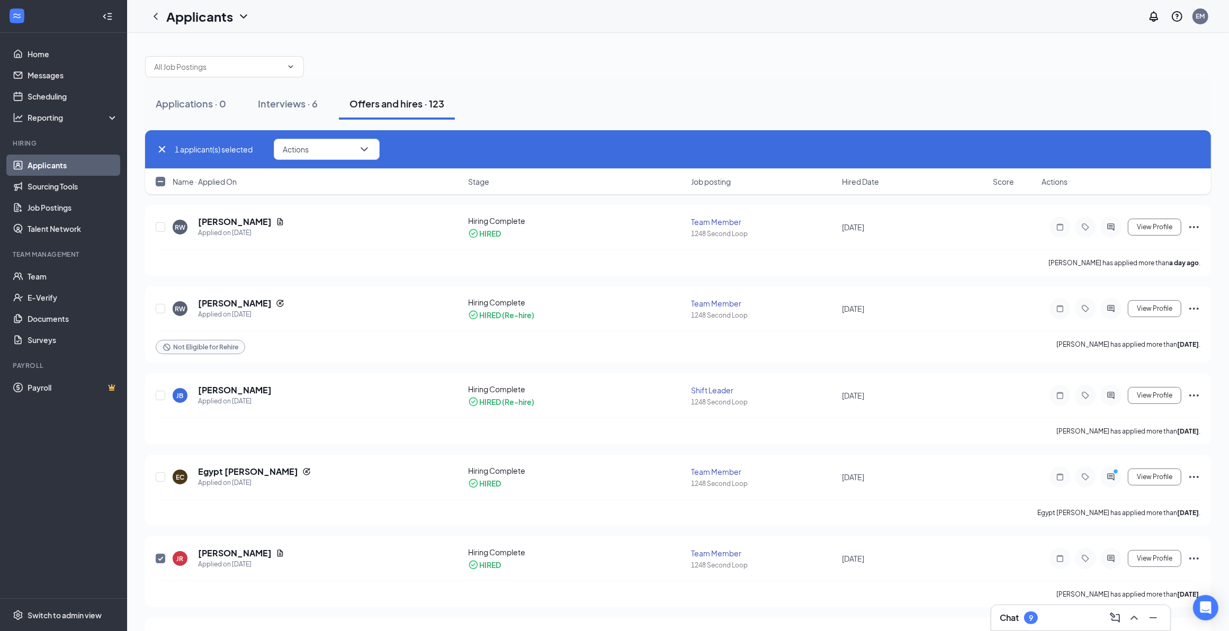
click at [388, 107] on div "Offers and hires · 123" at bounding box center [397, 103] width 95 height 13
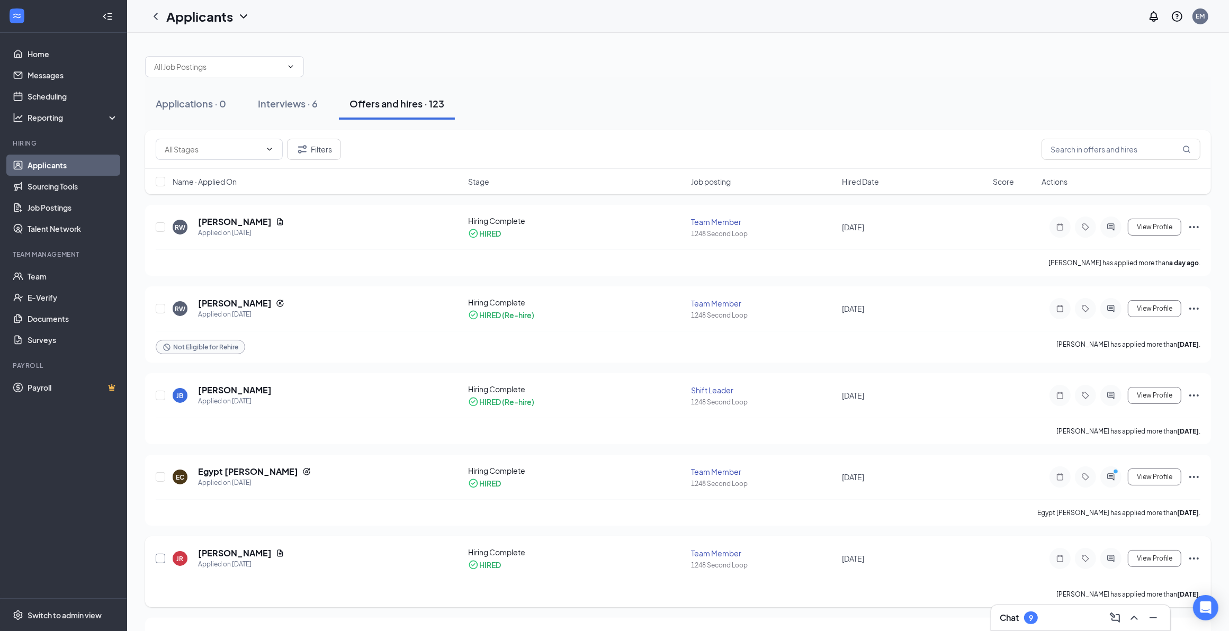
click at [163, 560] on input "checkbox" at bounding box center [161, 559] width 10 height 10
checkbox input "true"
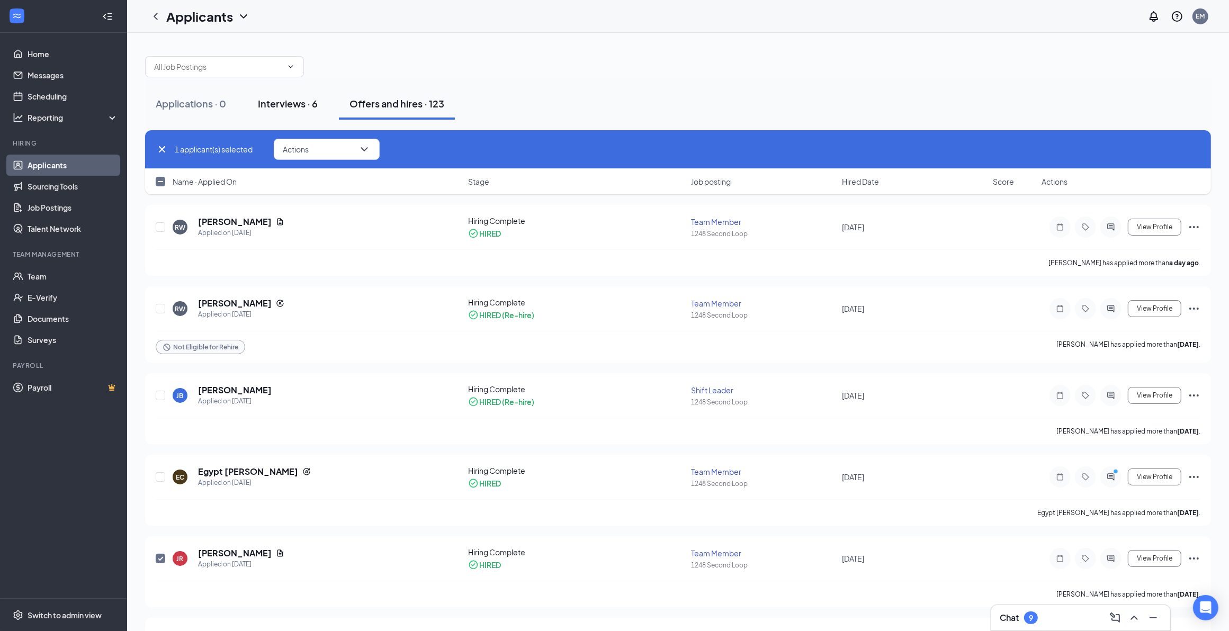
click at [276, 104] on div "Interviews · 6" at bounding box center [288, 103] width 60 height 13
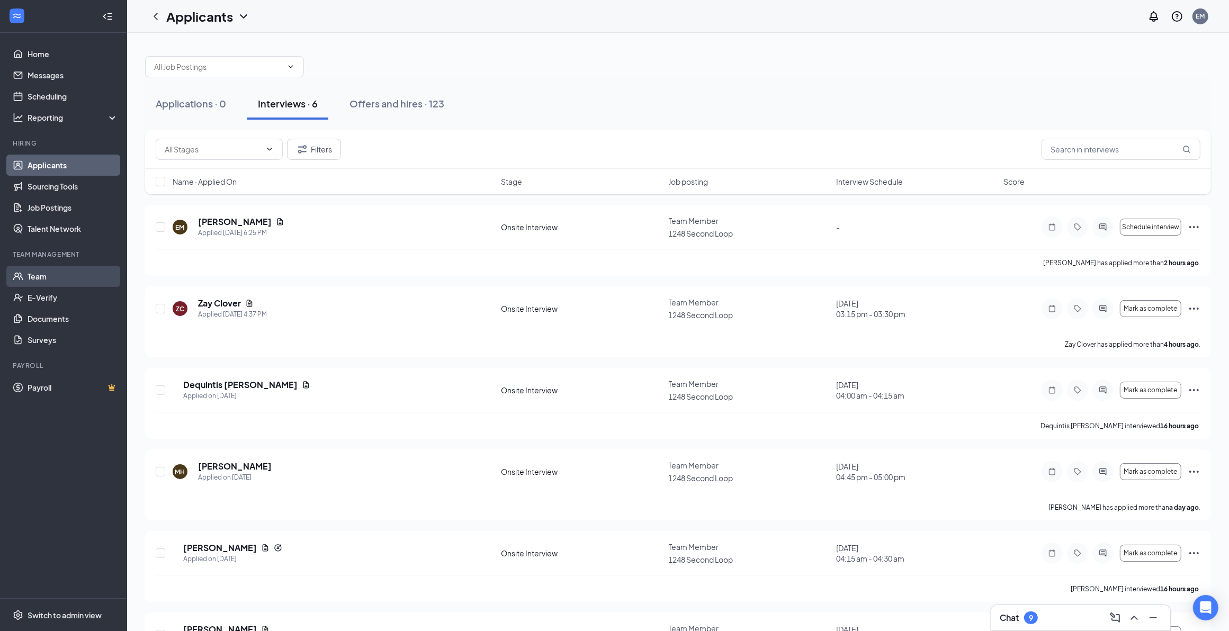
click at [30, 273] on link "Team" at bounding box center [73, 276] width 91 height 21
